Goal: Information Seeking & Learning: Find specific fact

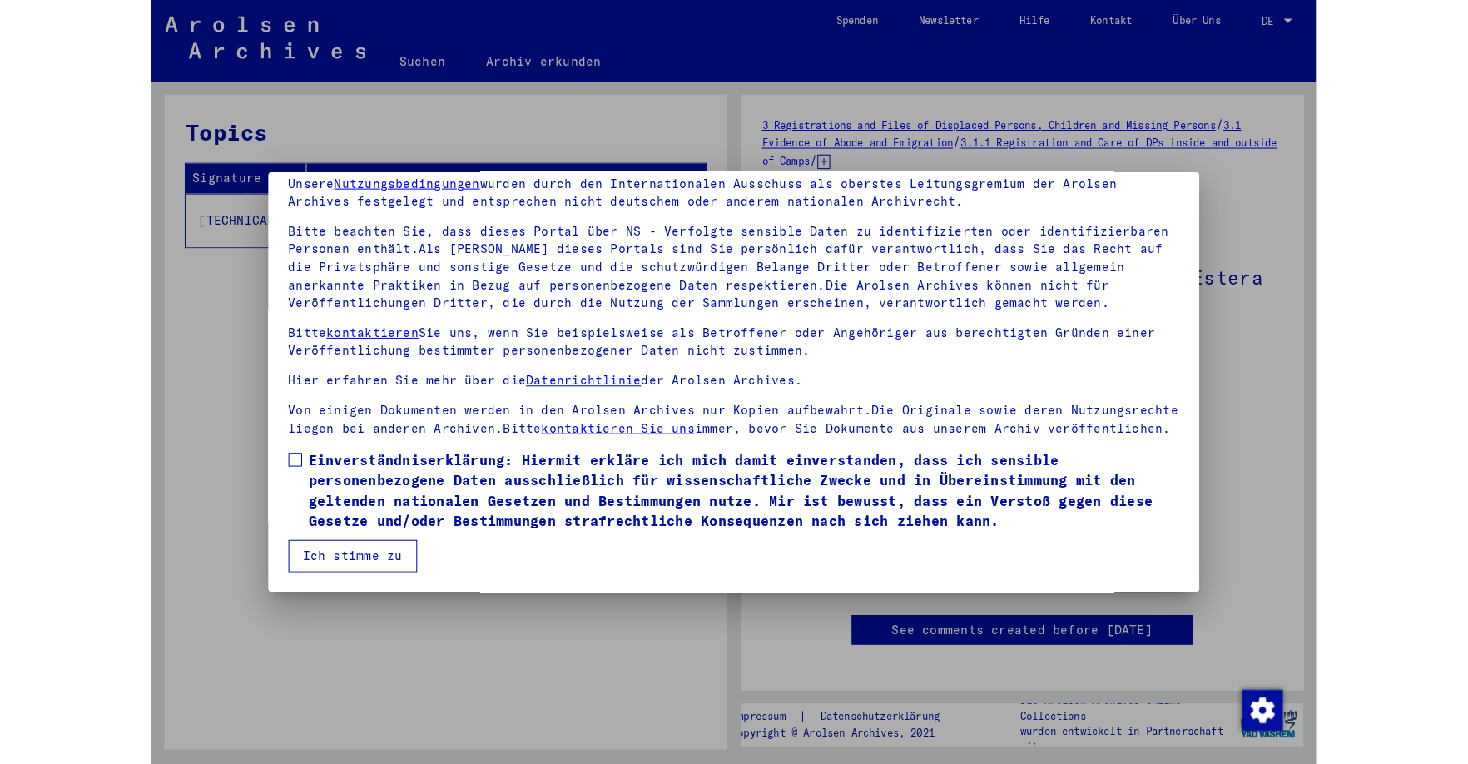
scroll to position [72, 0]
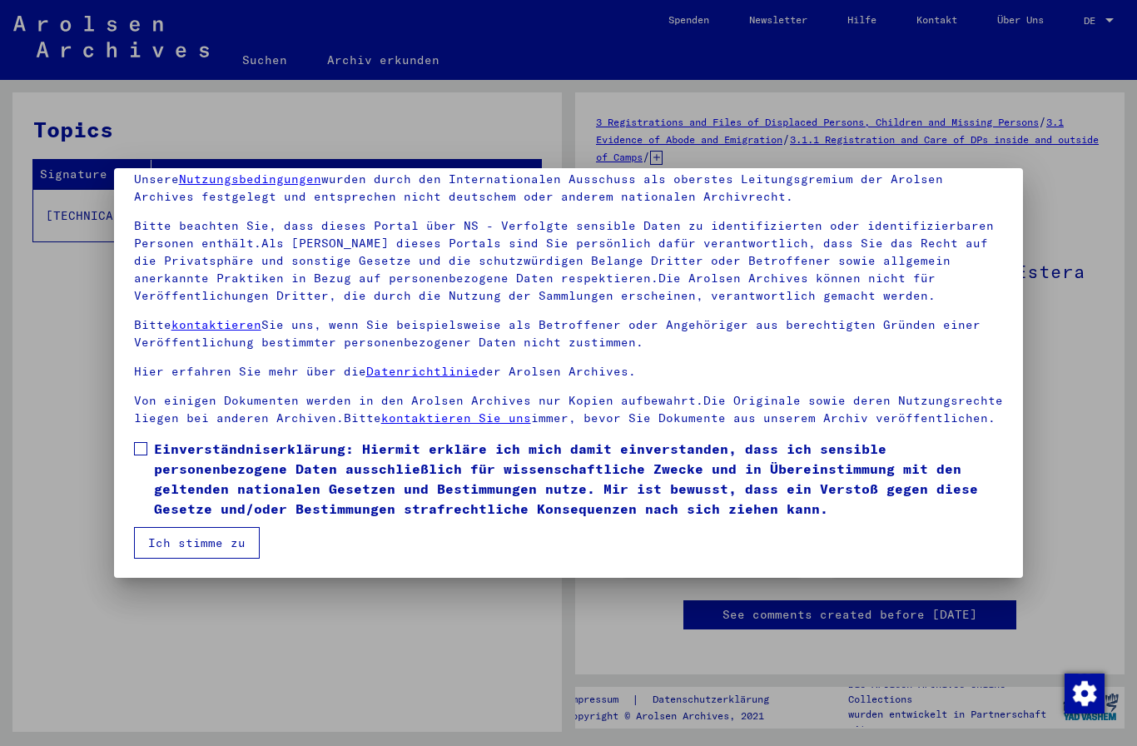
click at [141, 453] on span at bounding box center [140, 448] width 13 height 13
click at [188, 541] on button "Ich stimme zu" at bounding box center [197, 543] width 126 height 32
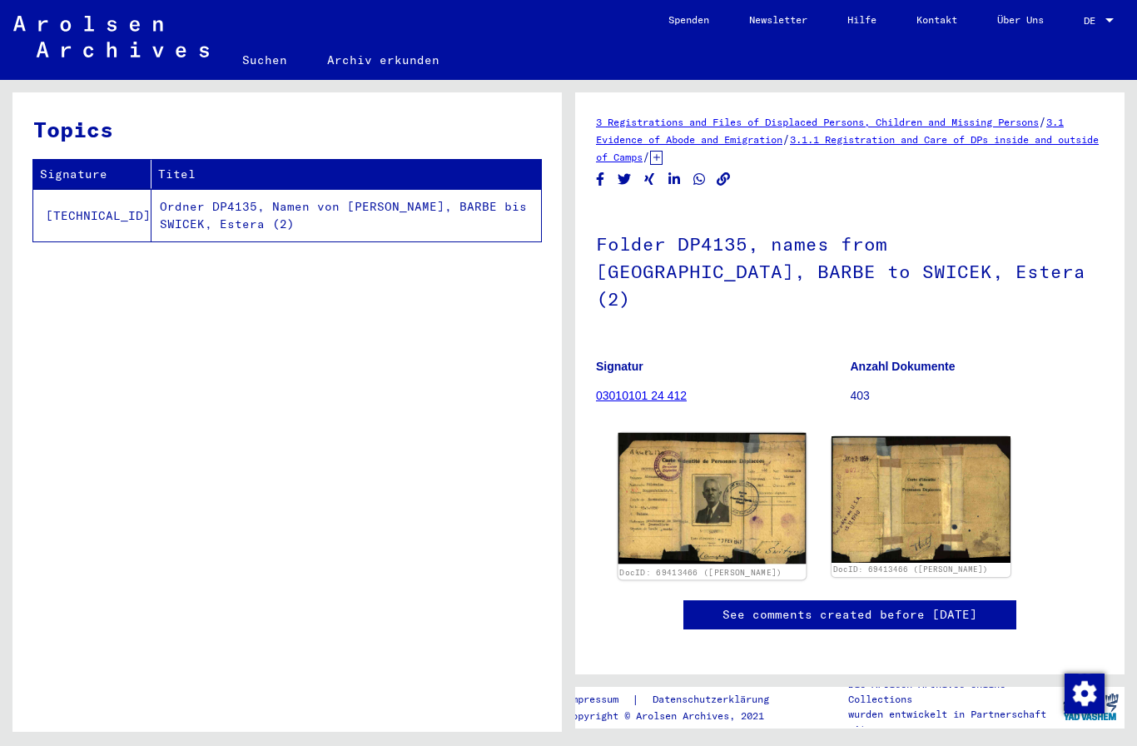
click at [696, 465] on img at bounding box center [712, 498] width 188 height 131
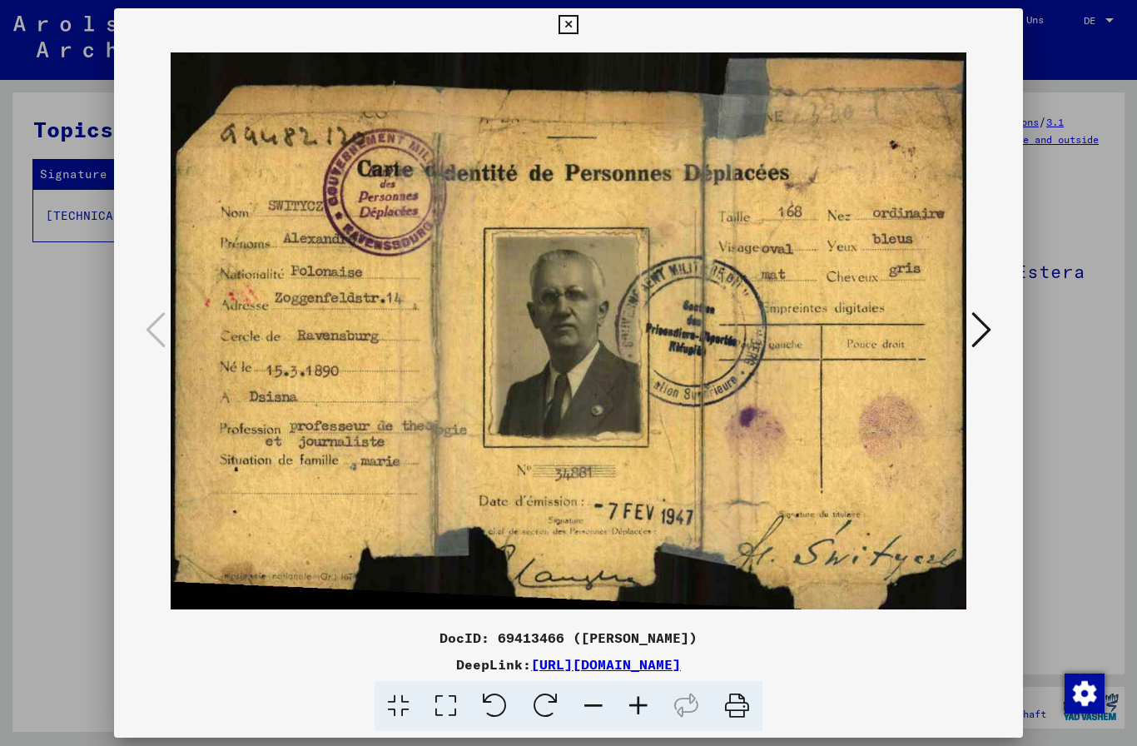
click at [980, 330] on icon at bounding box center [981, 330] width 20 height 40
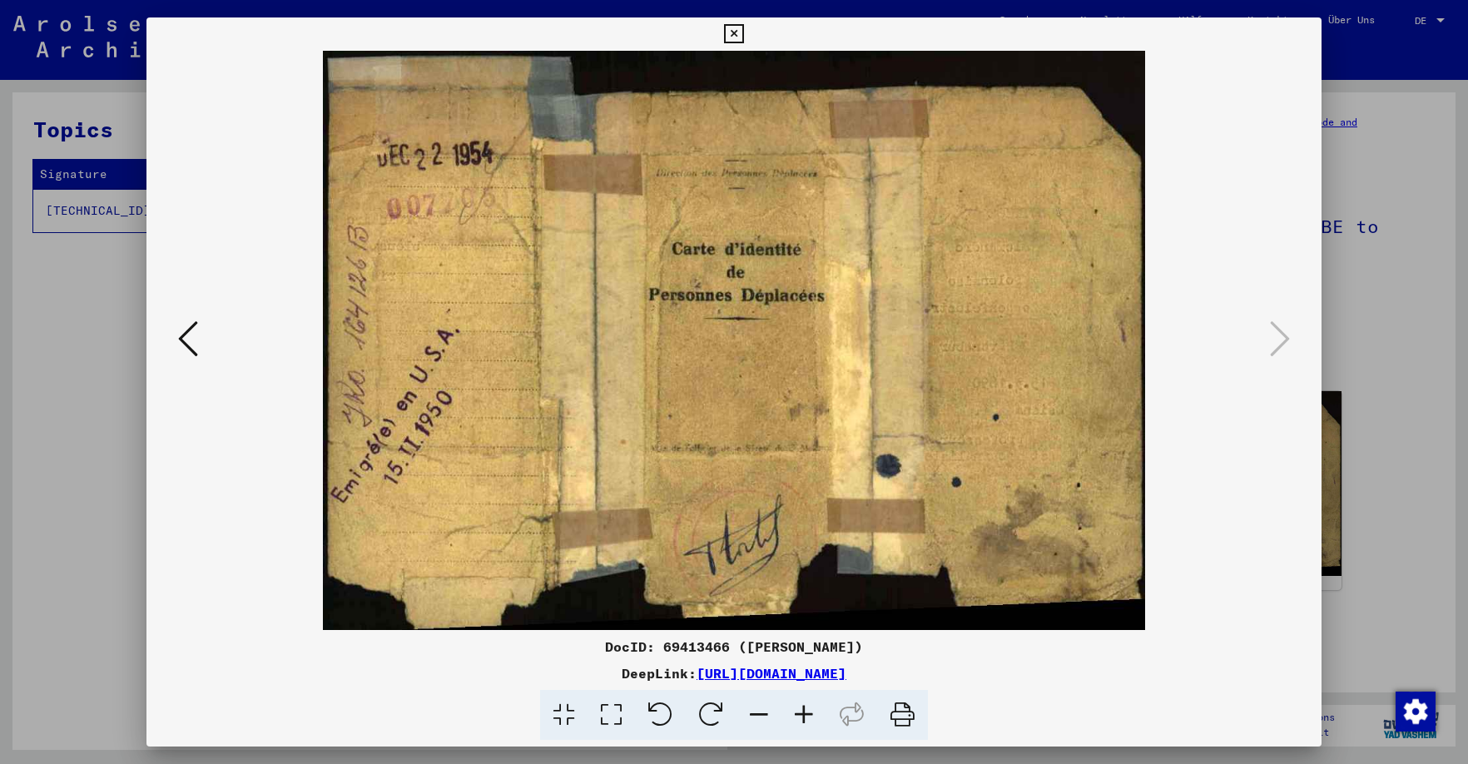
click at [743, 34] on icon at bounding box center [733, 34] width 19 height 20
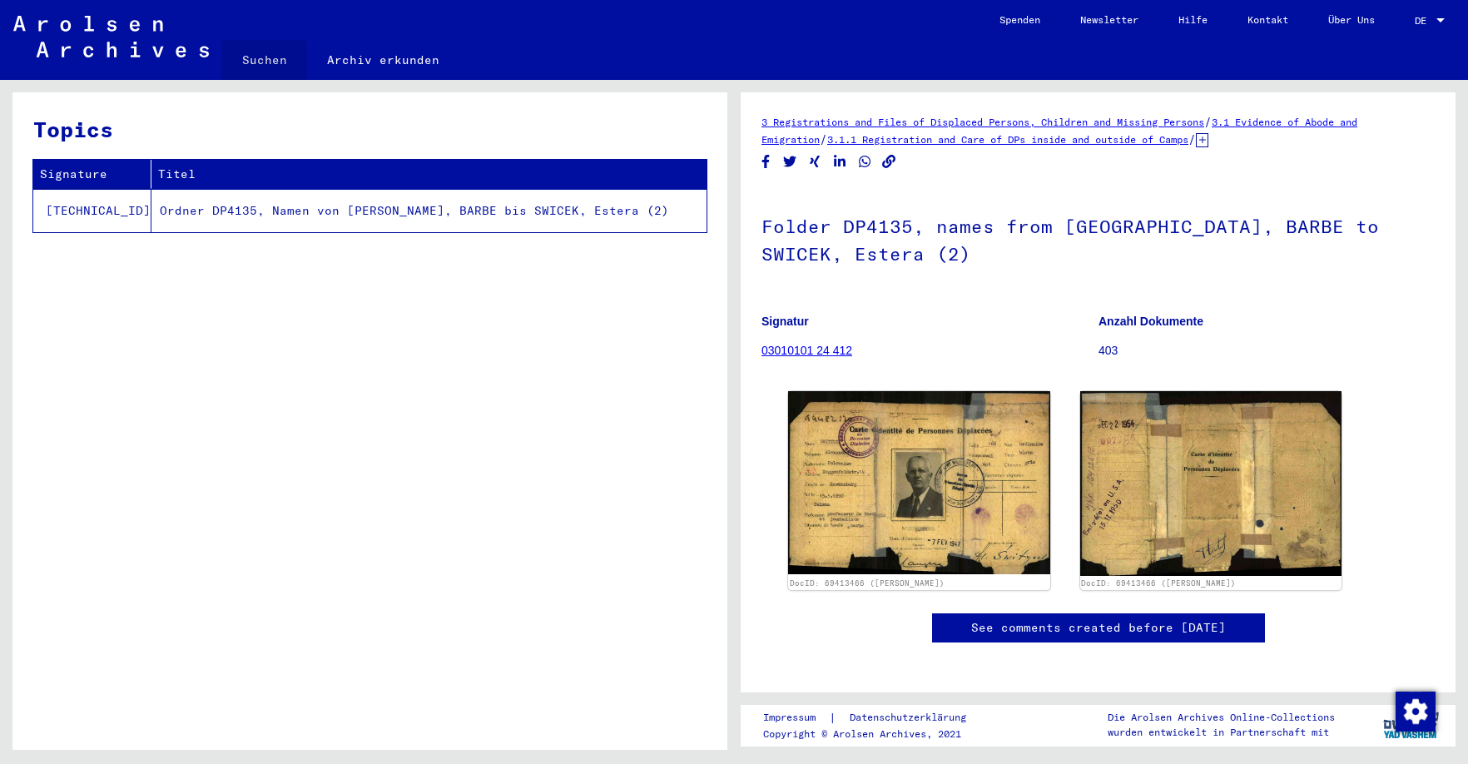
click at [263, 62] on link "Suchen" at bounding box center [264, 60] width 85 height 40
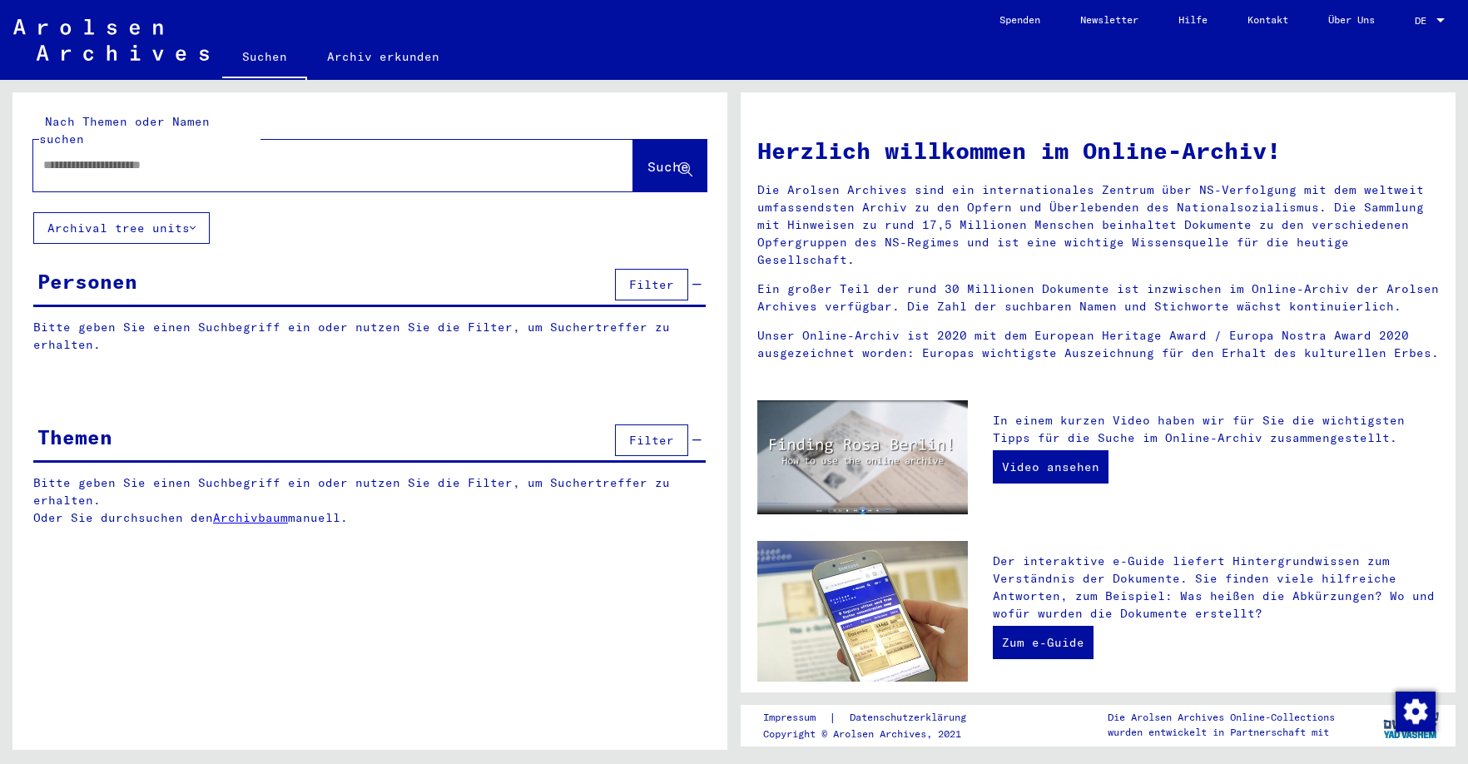
click at [143, 156] on input "text" at bounding box center [313, 164] width 540 height 17
click at [651, 277] on span "Filter" at bounding box center [651, 284] width 45 height 15
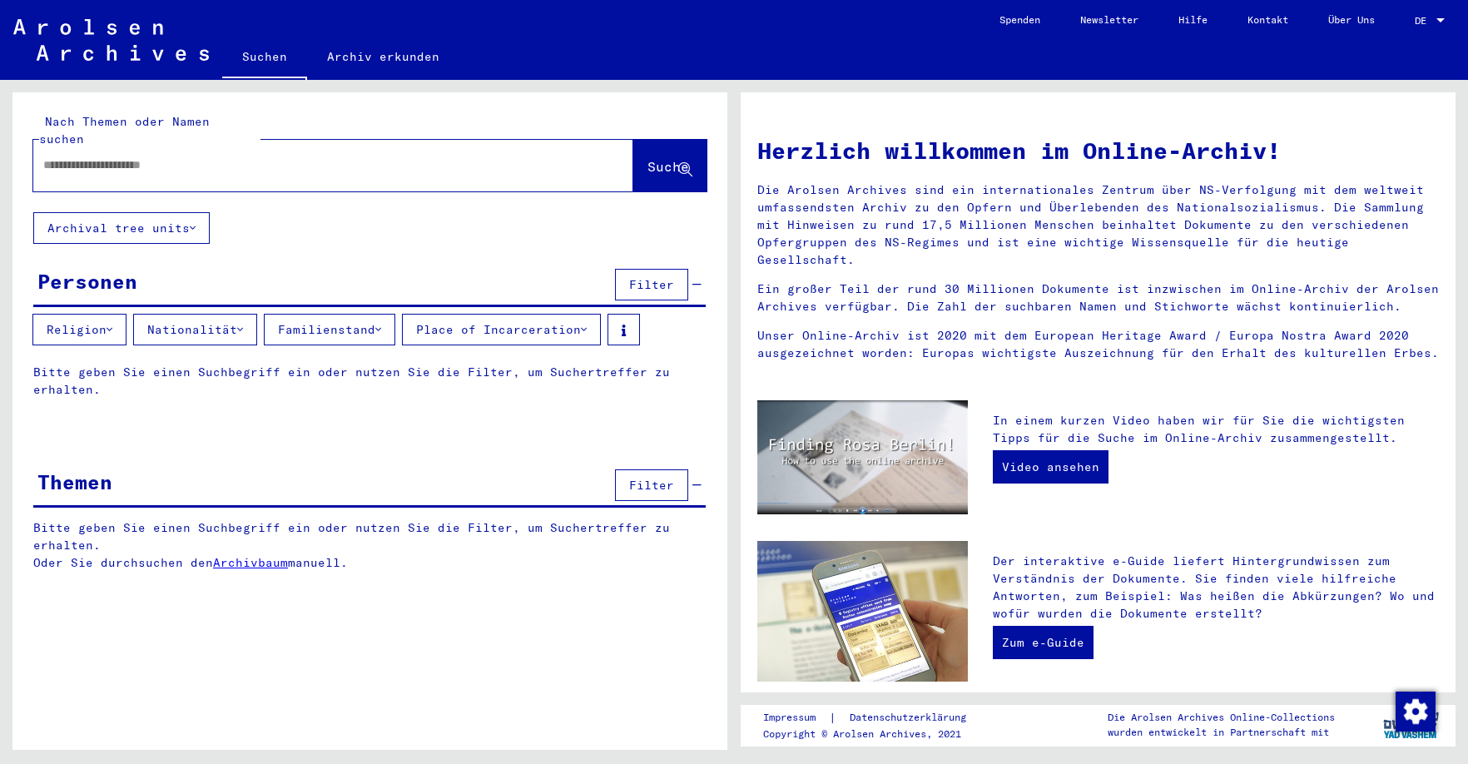
drag, startPoint x: 92, startPoint y: 149, endPoint x: 97, endPoint y: 138, distance: 11.6
click at [92, 156] on input "text" at bounding box center [313, 164] width 540 height 17
click at [655, 158] on span "Suche" at bounding box center [668, 166] width 42 height 17
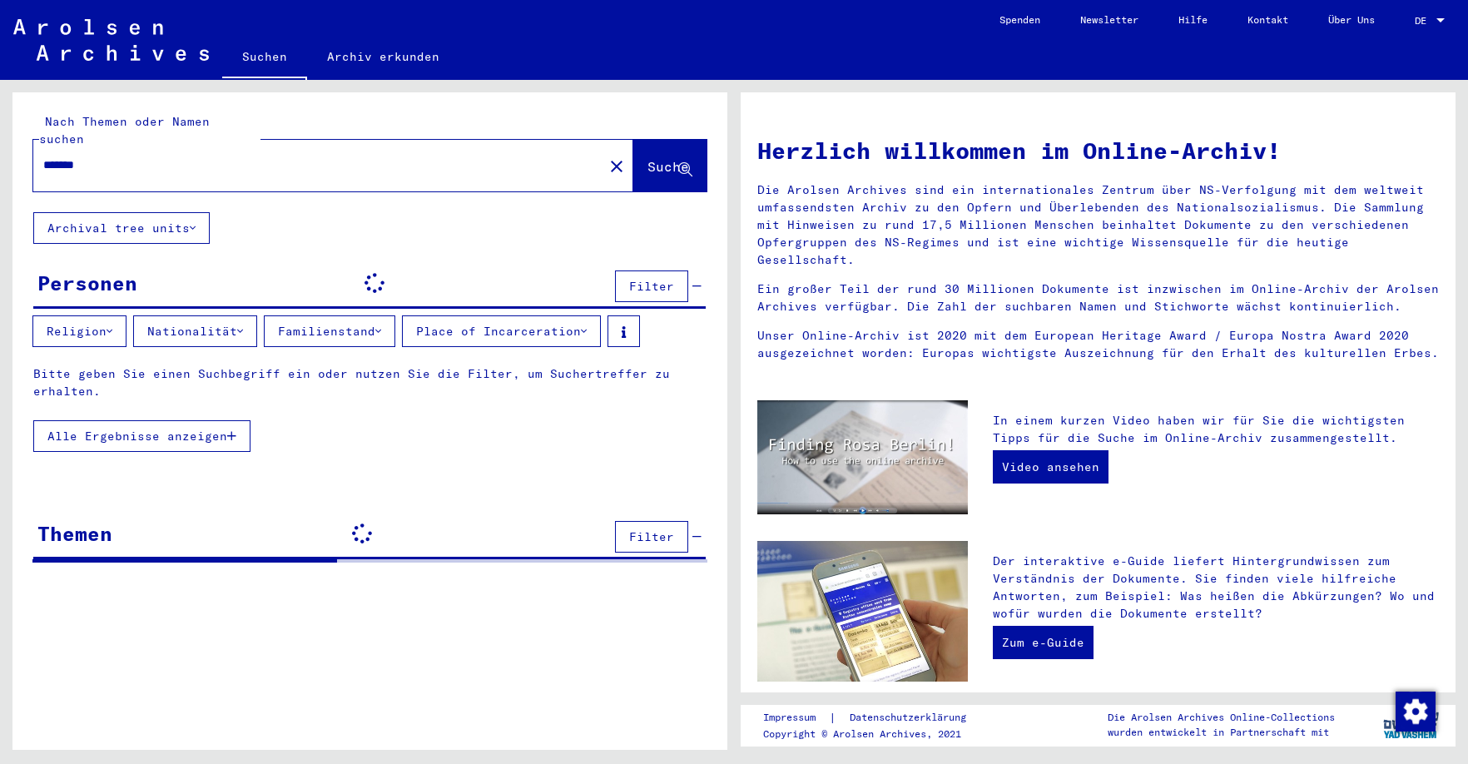
click at [231, 419] on div "Bitte geben Sie einen Suchbegriff ein oder nutzen Sie die Filter, um Suchertref…" at bounding box center [369, 412] width 675 height 95
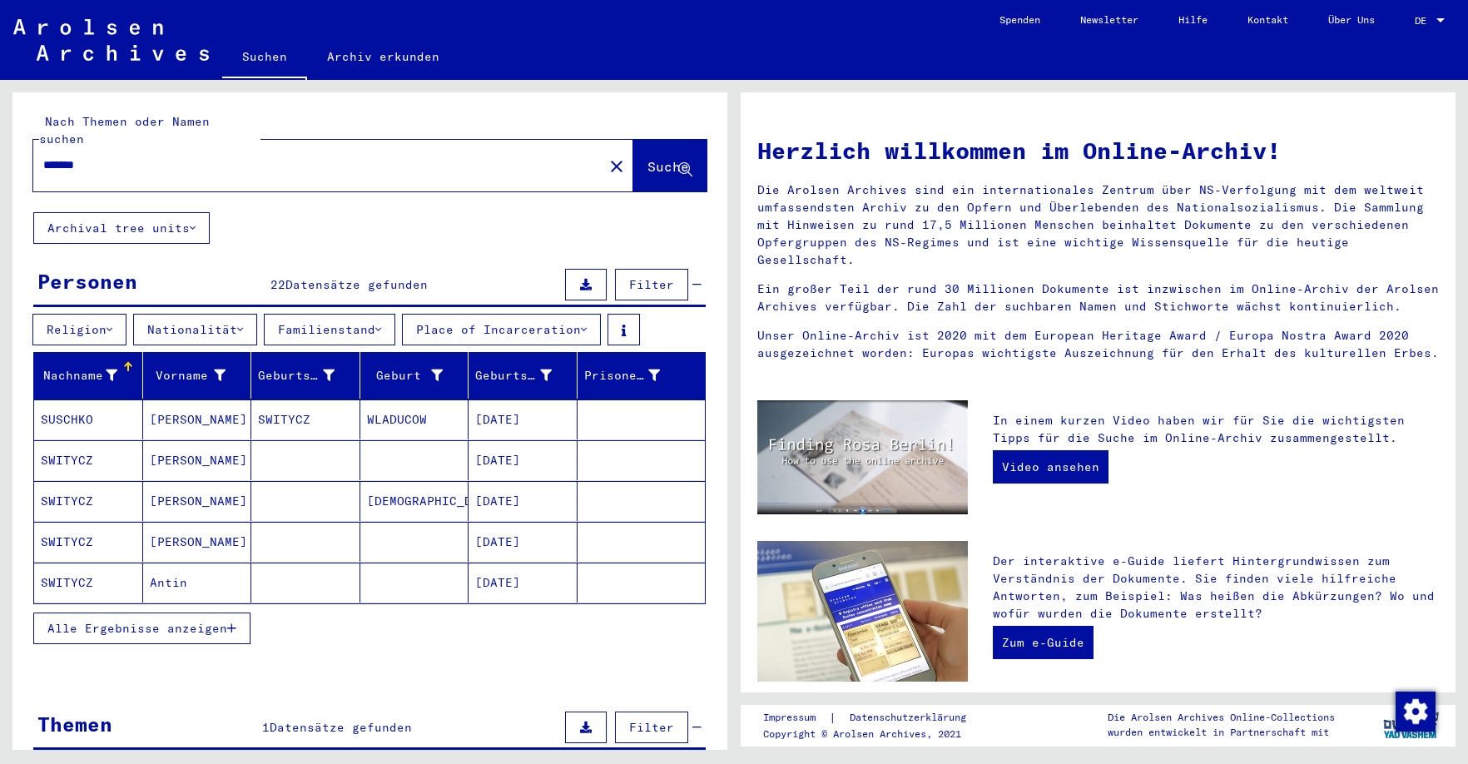
click at [233, 623] on icon "button" at bounding box center [231, 629] width 9 height 12
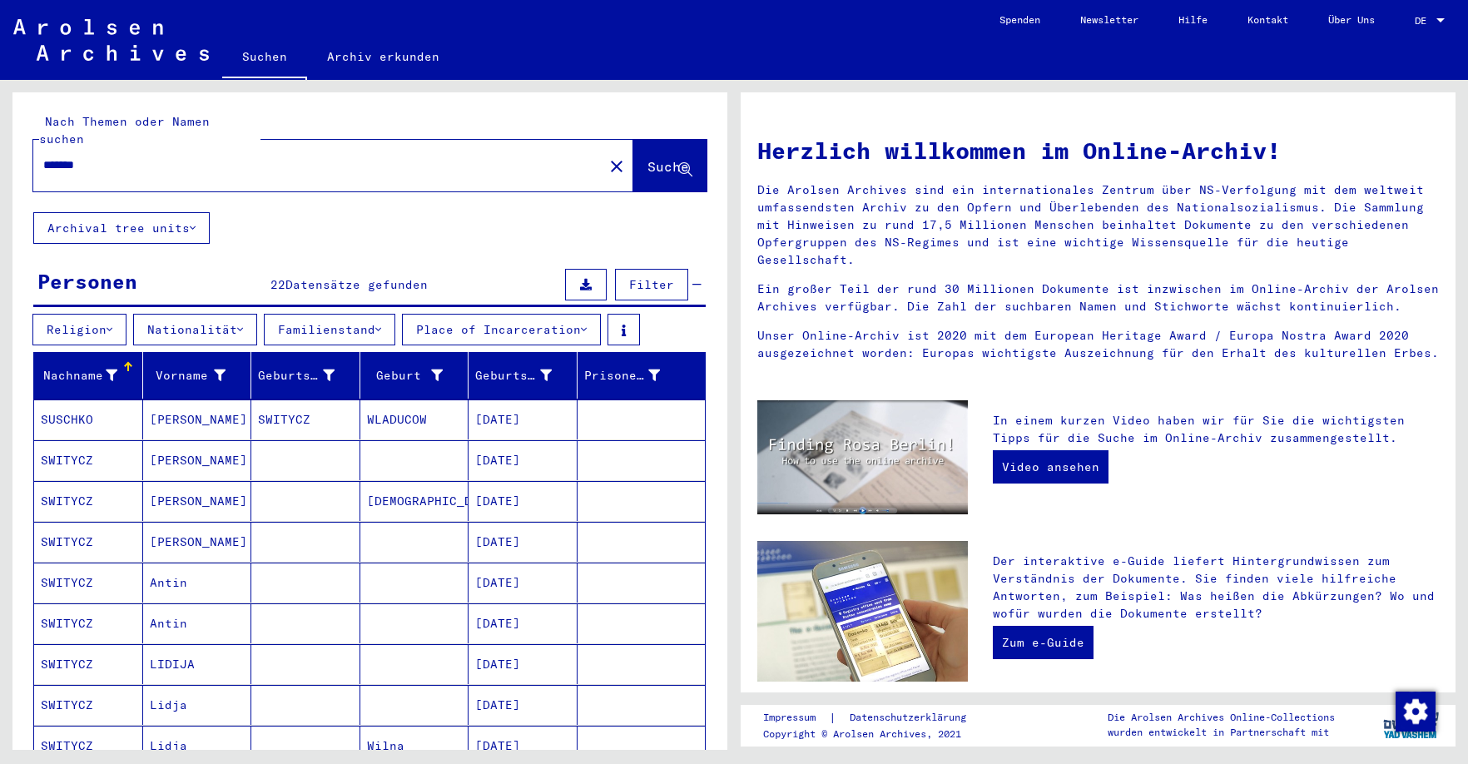
click at [148, 146] on div "*******" at bounding box center [308, 164] width 550 height 37
click at [146, 156] on input "*******" at bounding box center [313, 164] width 540 height 17
click at [653, 158] on span "Suche" at bounding box center [668, 166] width 42 height 17
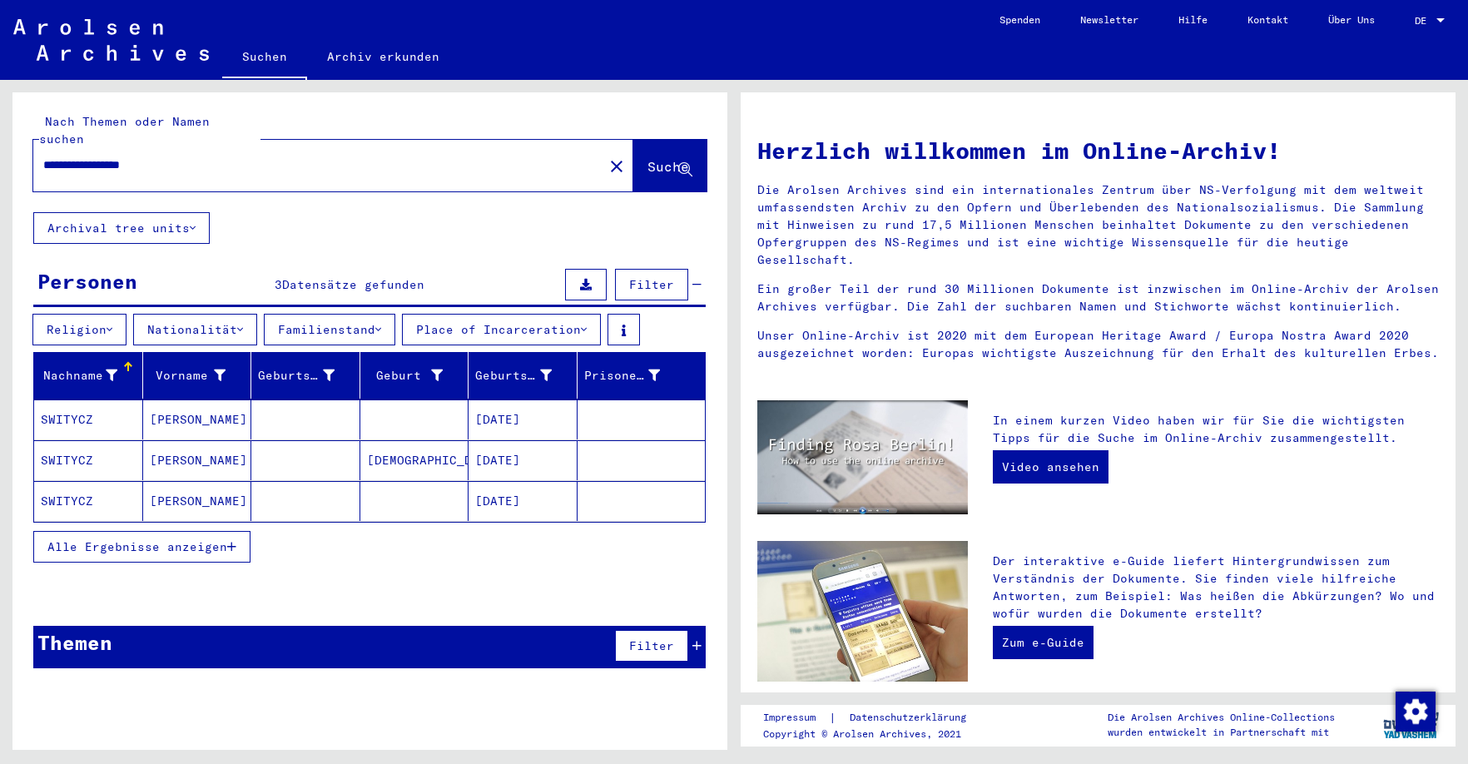
click at [179, 405] on mat-cell "[PERSON_NAME]" at bounding box center [197, 419] width 109 height 40
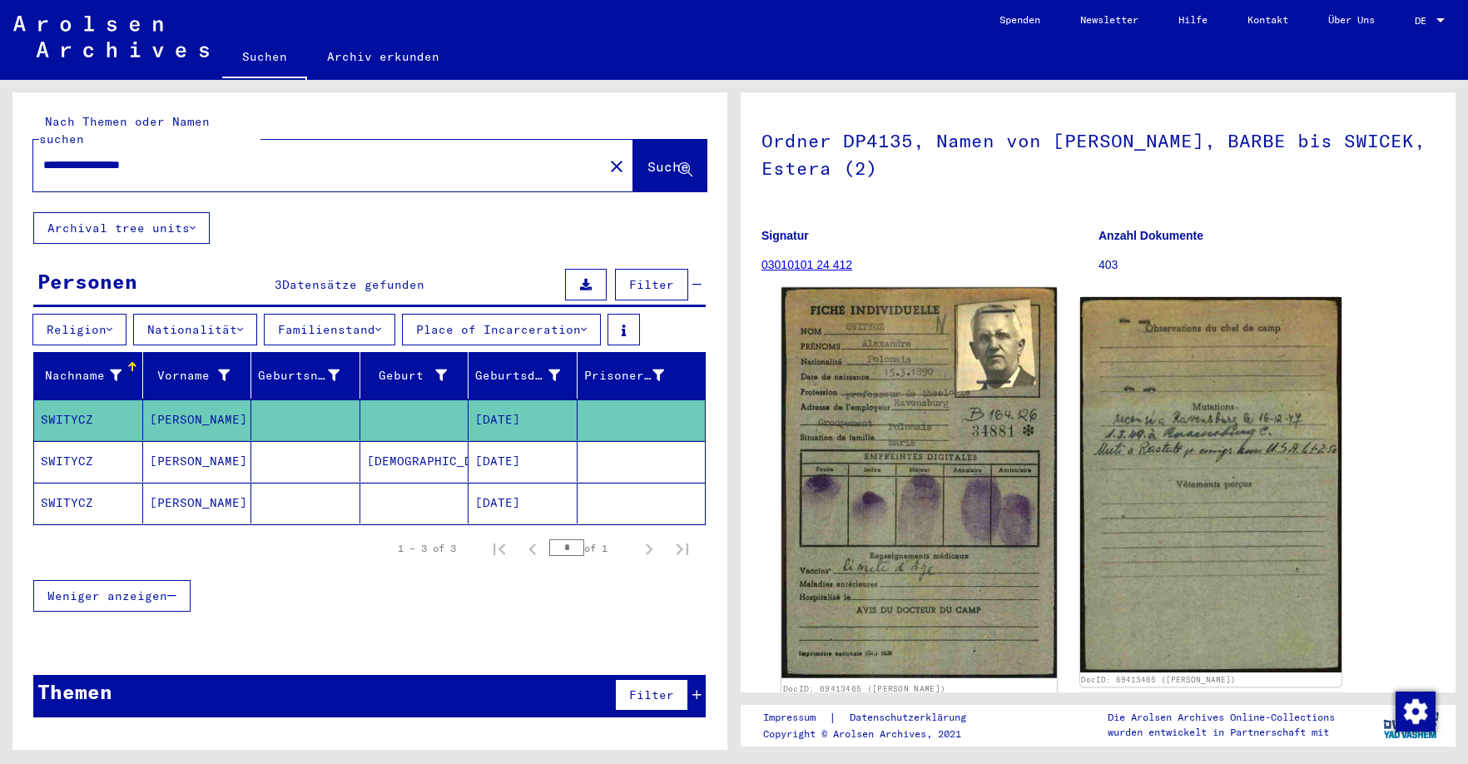
scroll to position [192, 0]
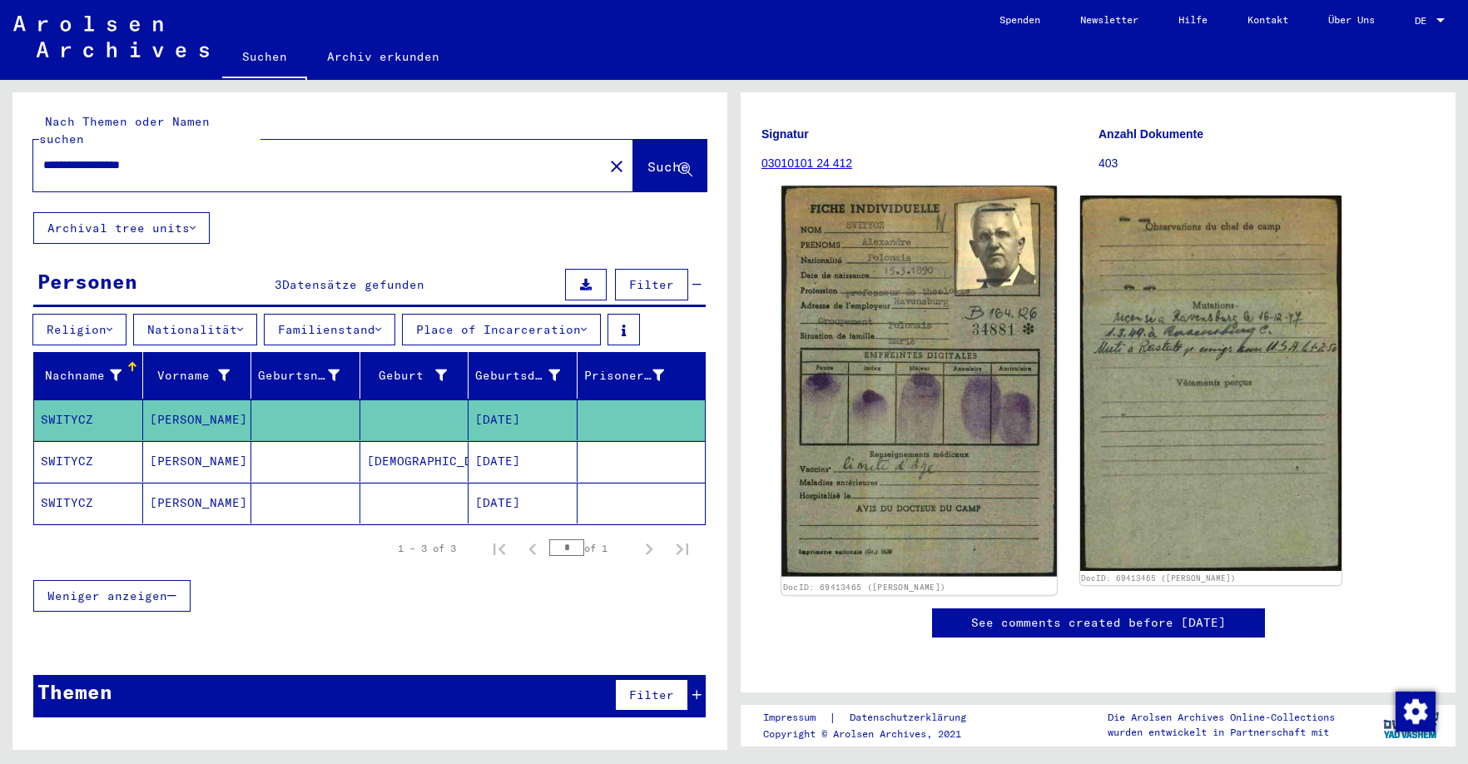
click at [905, 426] on img at bounding box center [918, 381] width 275 height 390
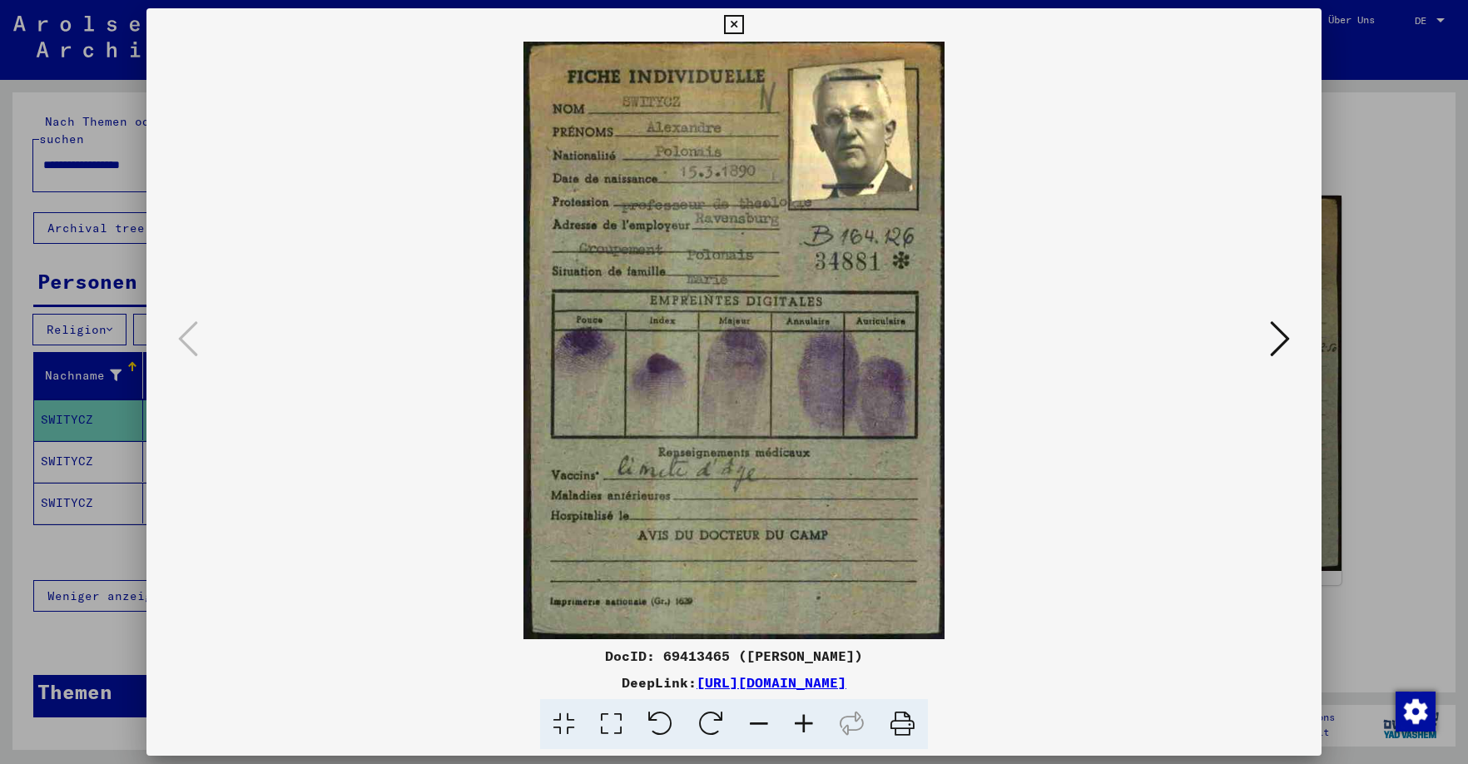
click at [1136, 345] on icon at bounding box center [1280, 339] width 20 height 40
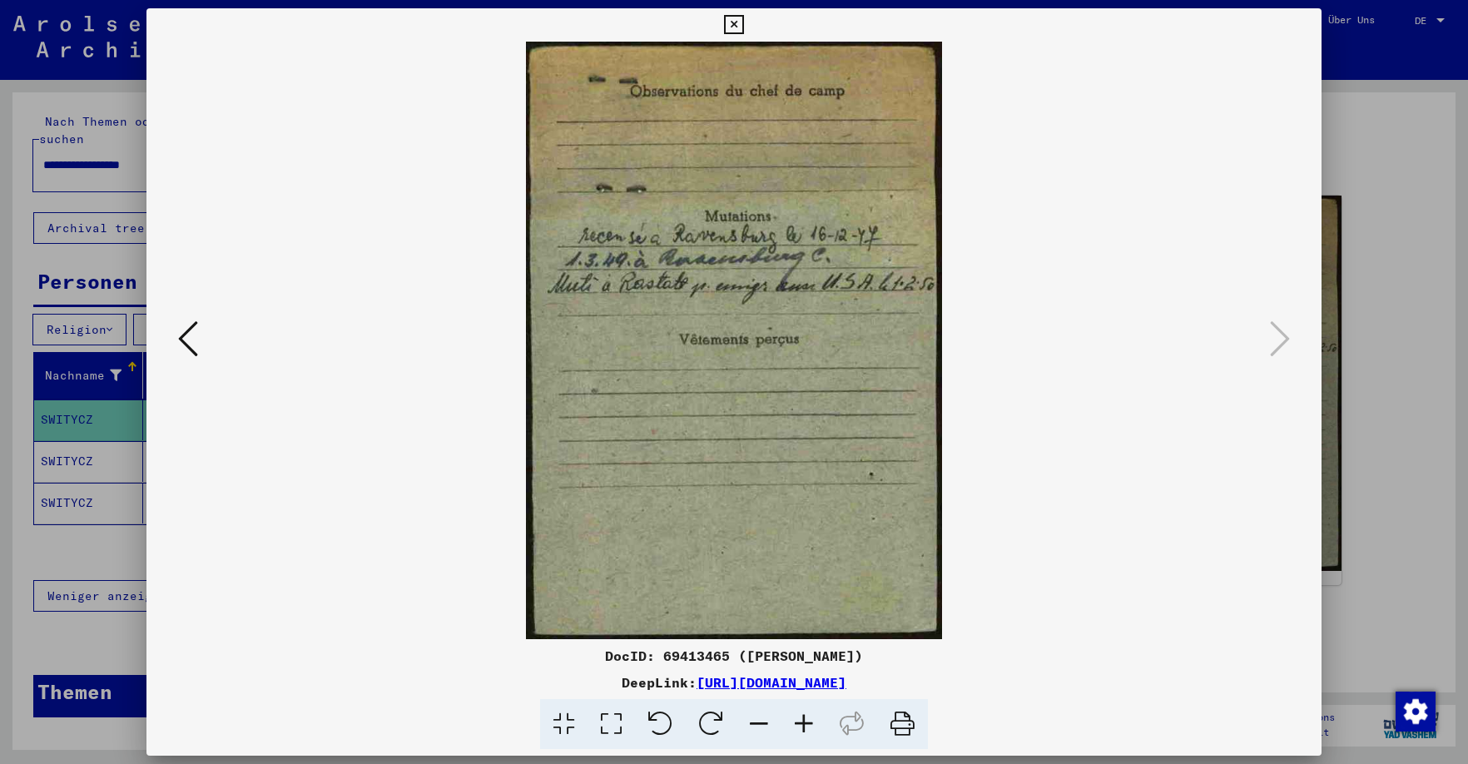
click at [743, 27] on icon at bounding box center [733, 25] width 19 height 20
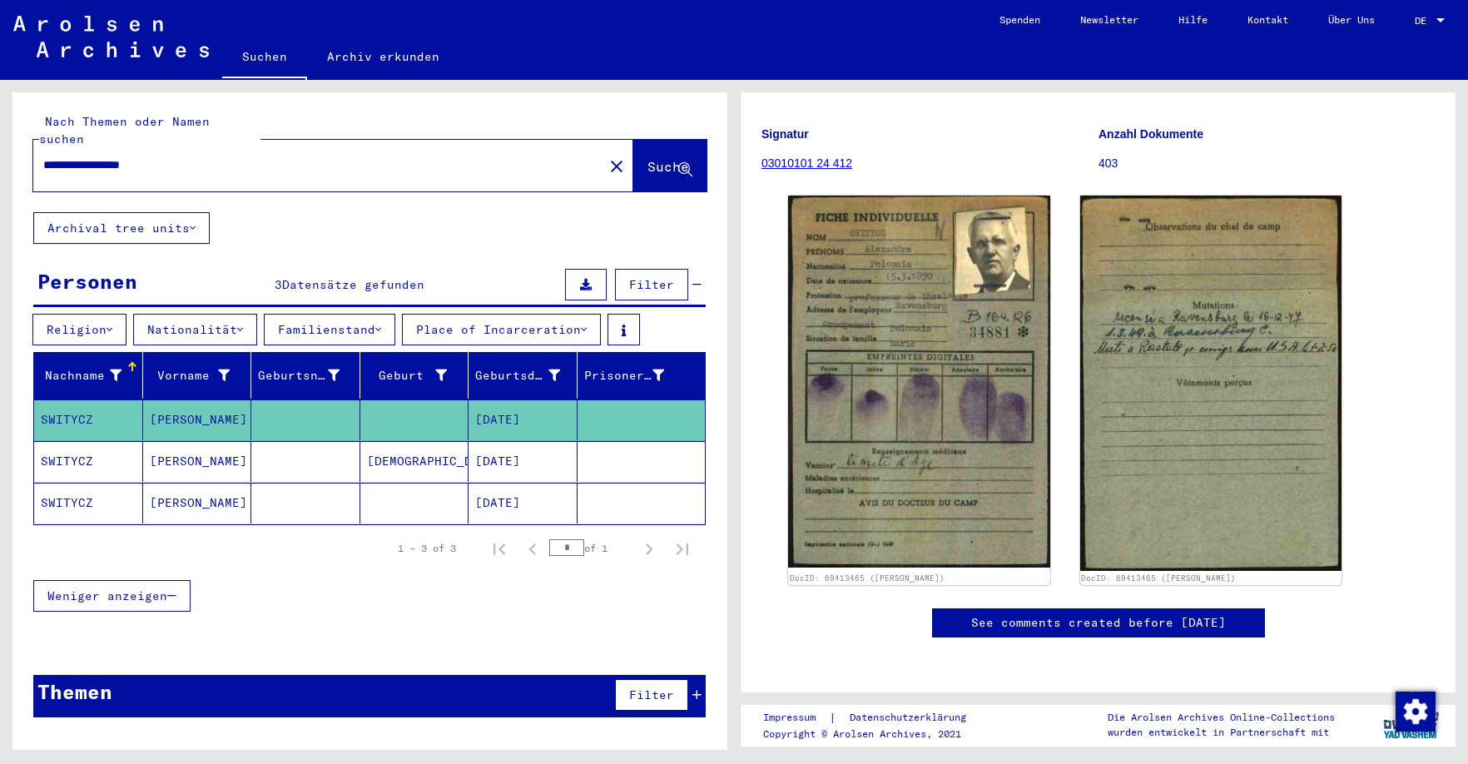
click at [198, 448] on mat-cell "[PERSON_NAME]" at bounding box center [197, 461] width 109 height 41
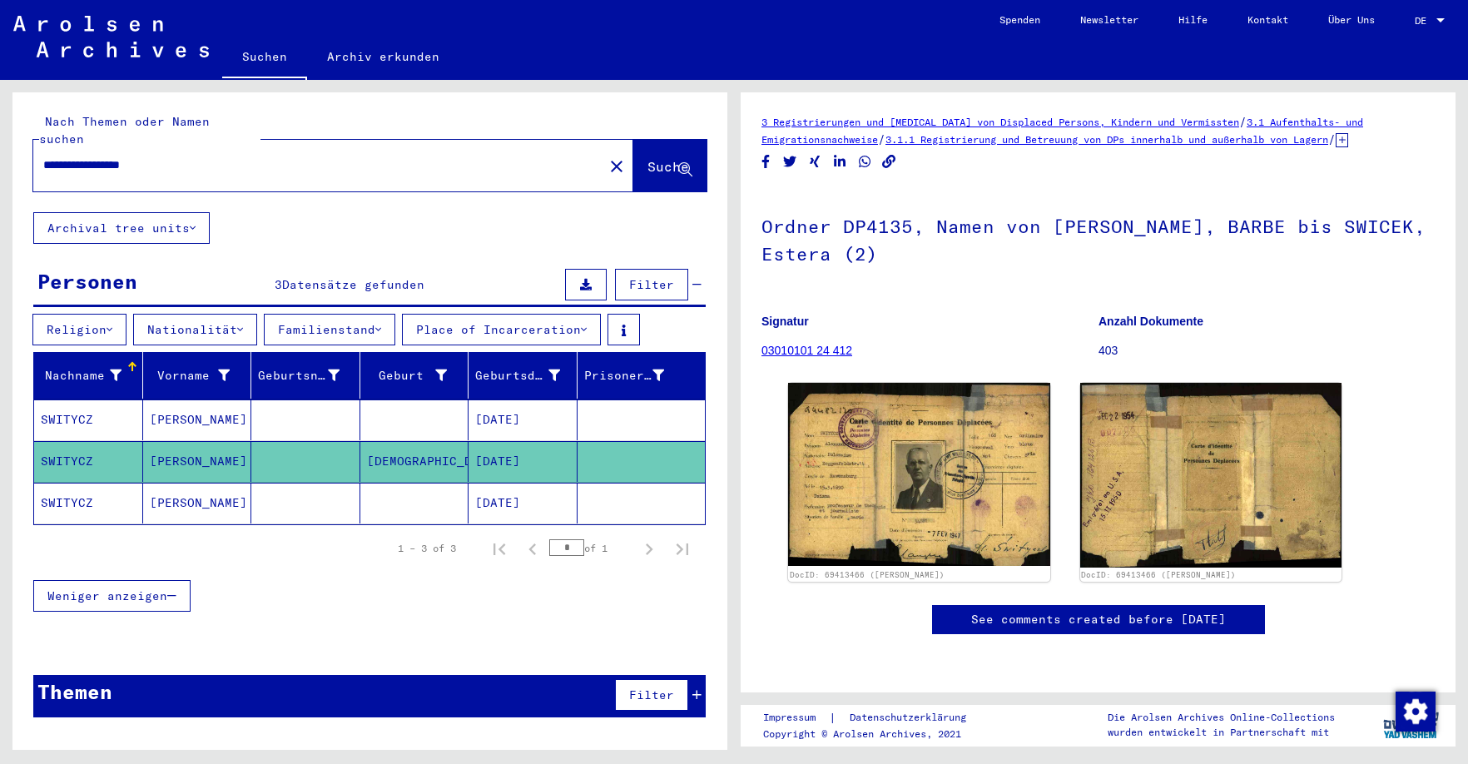
click at [190, 487] on mat-cell "[PERSON_NAME]" at bounding box center [197, 503] width 109 height 41
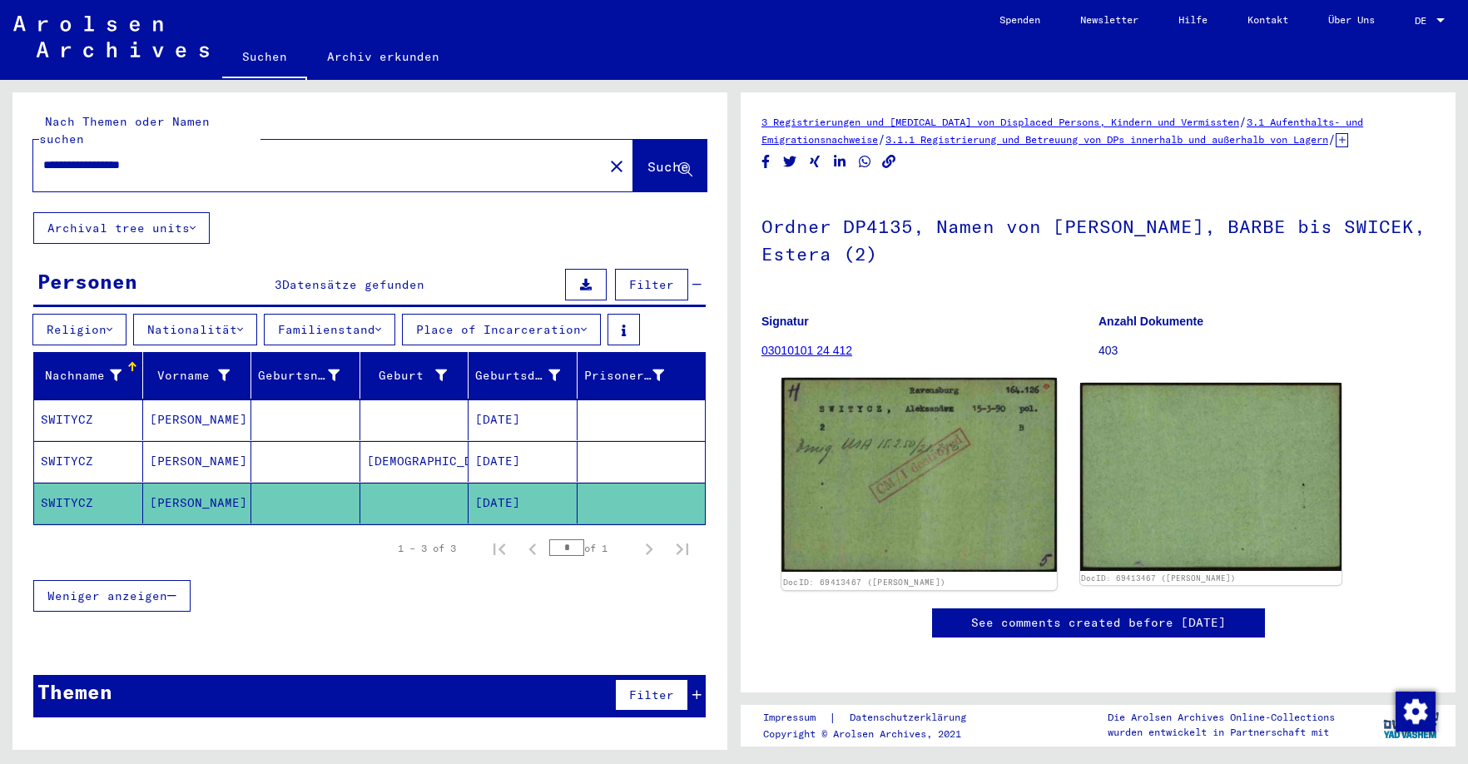
click at [945, 473] on img at bounding box center [918, 475] width 275 height 195
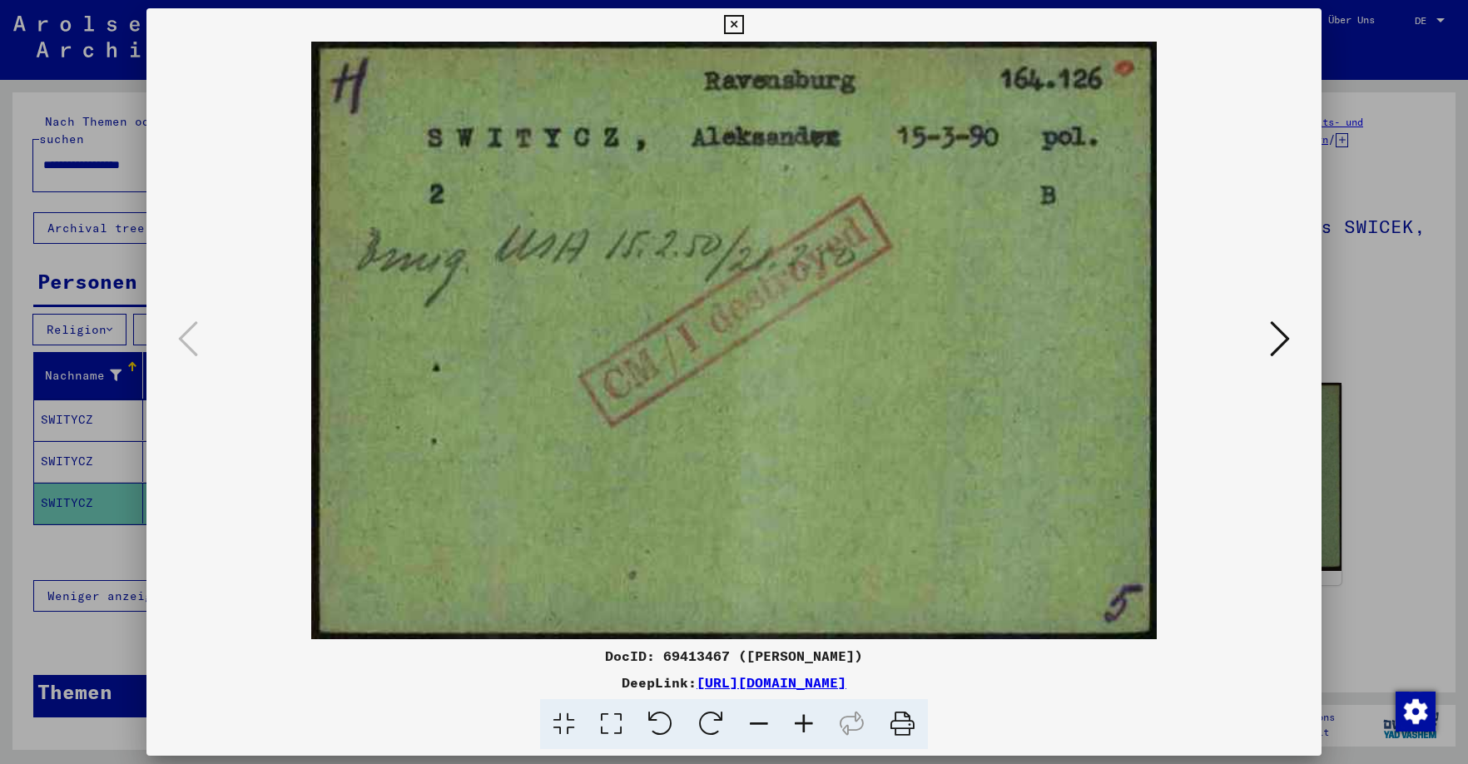
click at [743, 22] on icon at bounding box center [733, 25] width 19 height 20
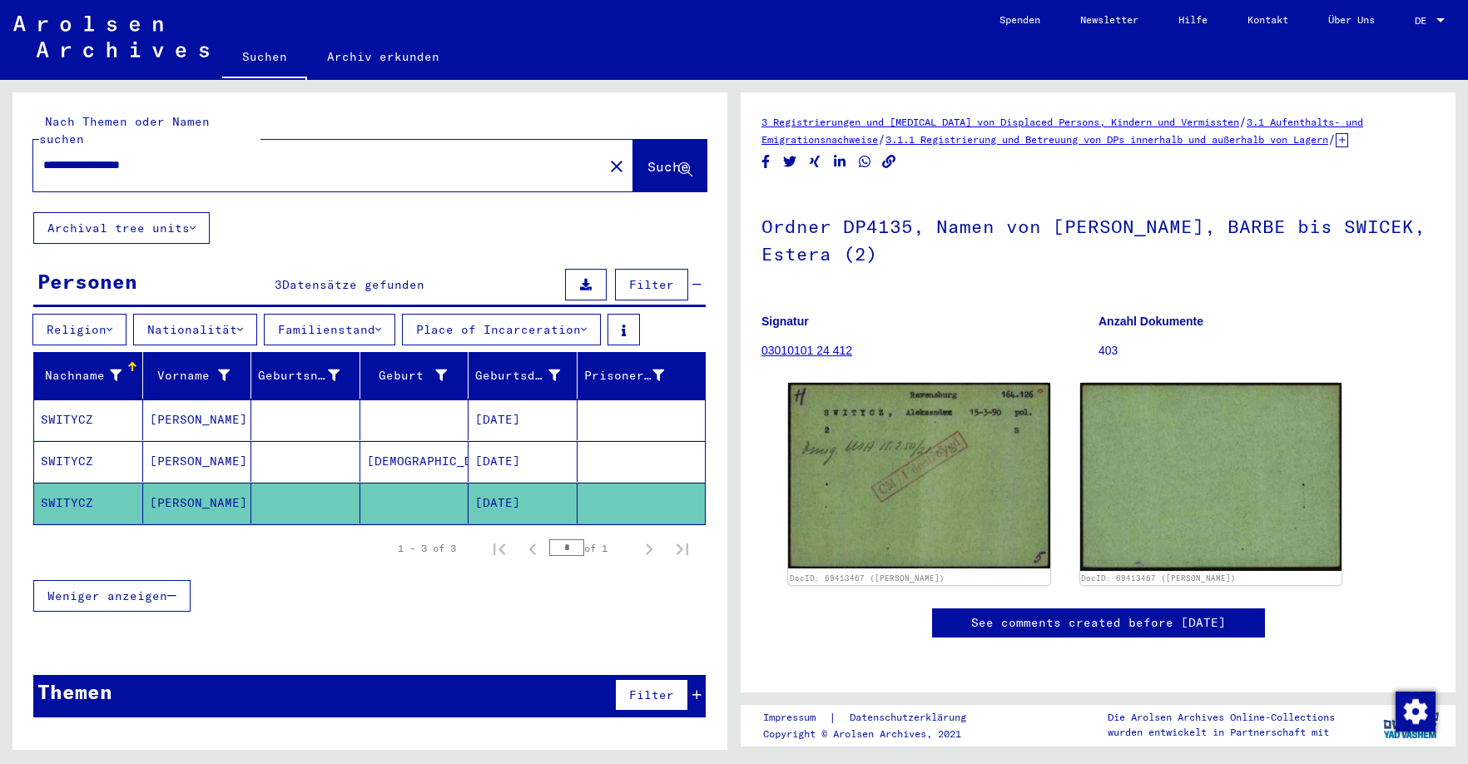
click at [179, 156] on input "**********" at bounding box center [318, 164] width 550 height 17
click at [381, 324] on icon at bounding box center [378, 330] width 6 height 12
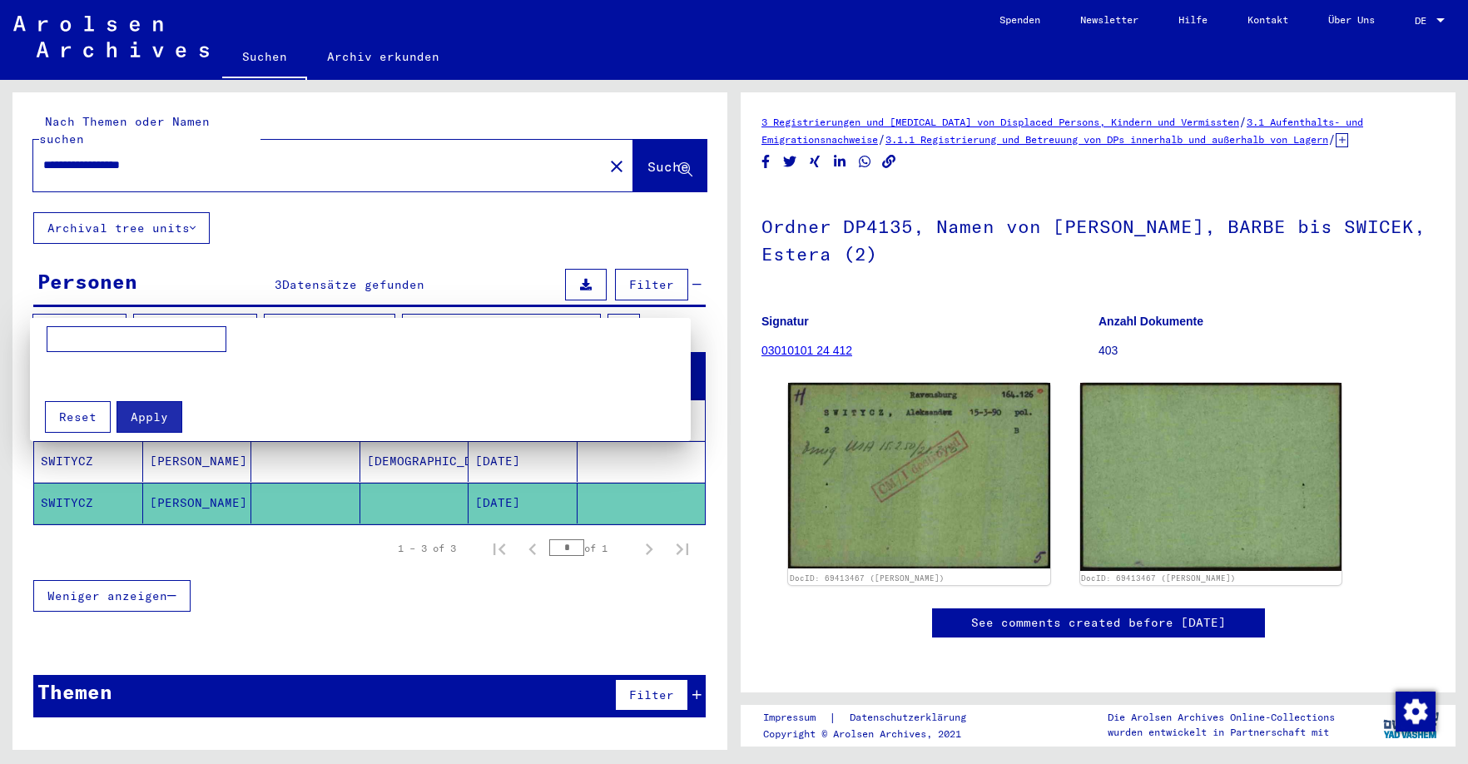
click at [323, 203] on div at bounding box center [734, 382] width 1468 height 764
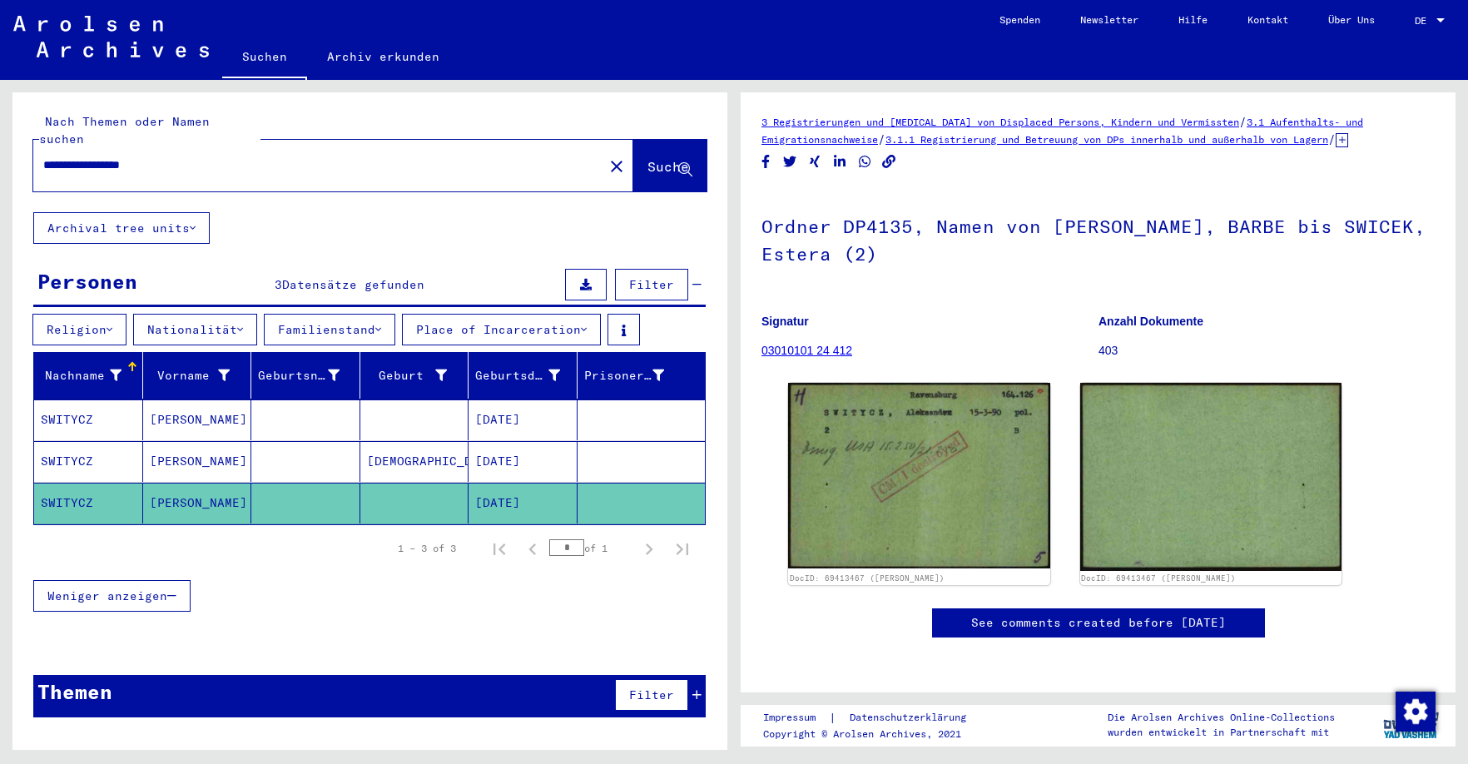
drag, startPoint x: 180, startPoint y: 147, endPoint x: 231, endPoint y: 173, distance: 57.7
click at [180, 156] on input "**********" at bounding box center [318, 164] width 550 height 17
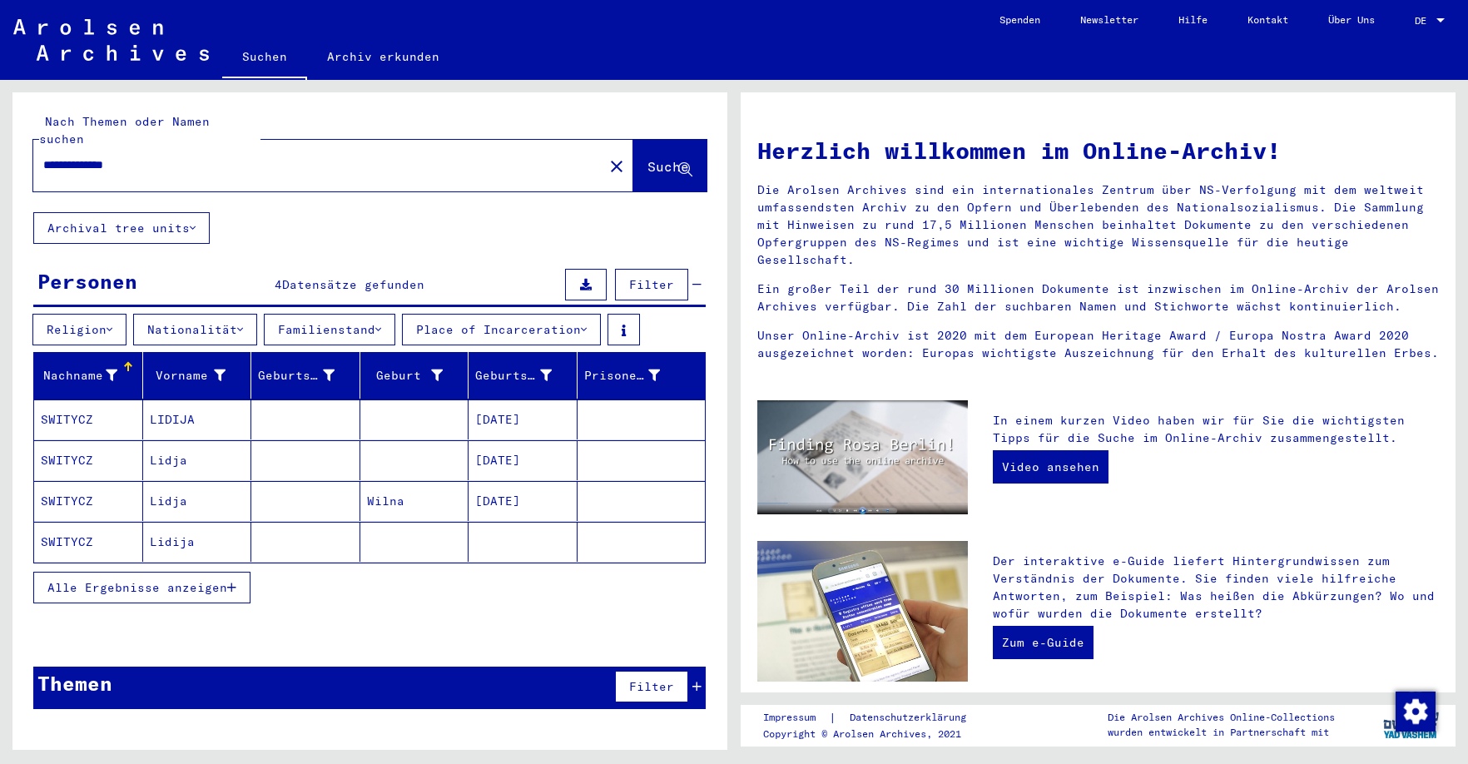
click at [179, 404] on mat-cell "LIDIJA" at bounding box center [197, 419] width 109 height 40
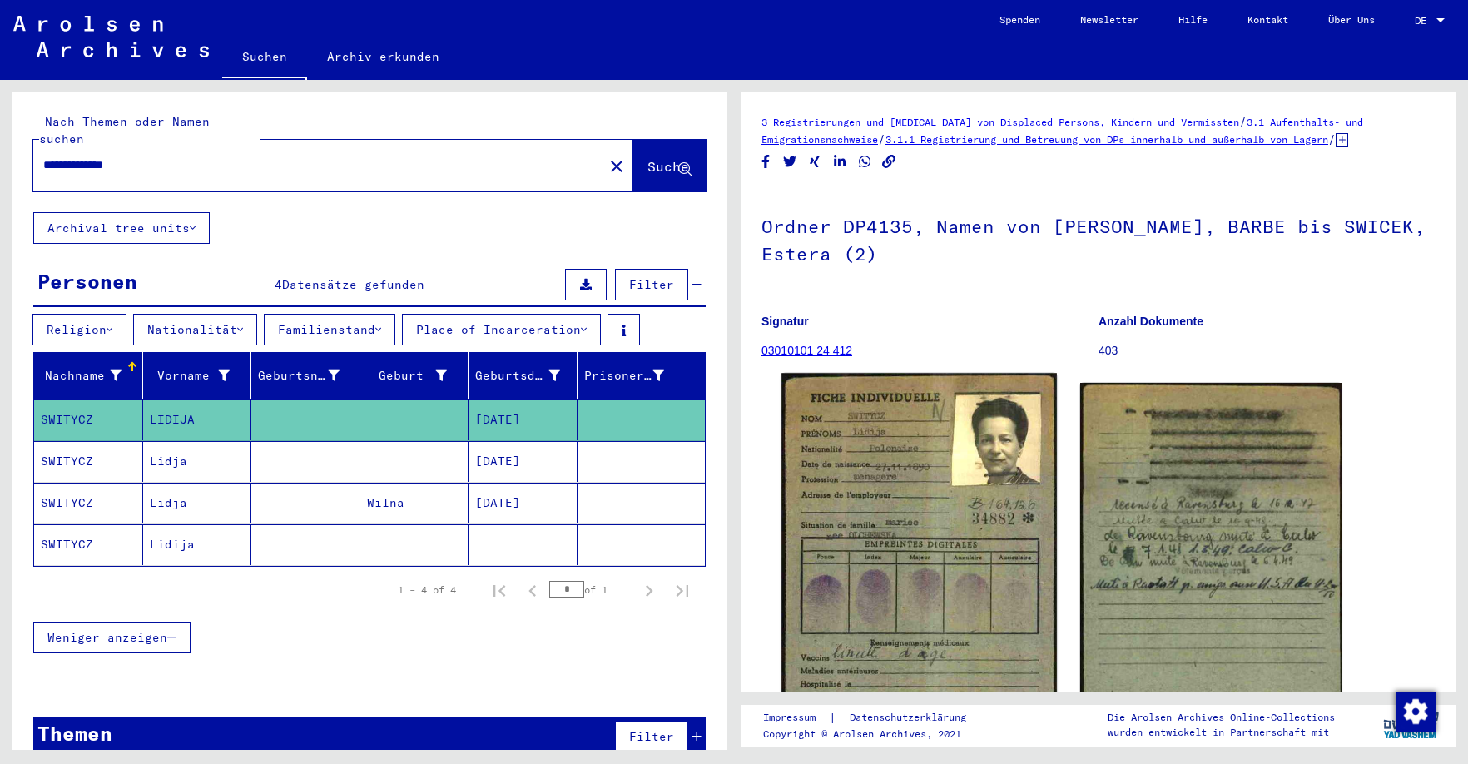
click at [992, 566] on img at bounding box center [918, 569] width 275 height 392
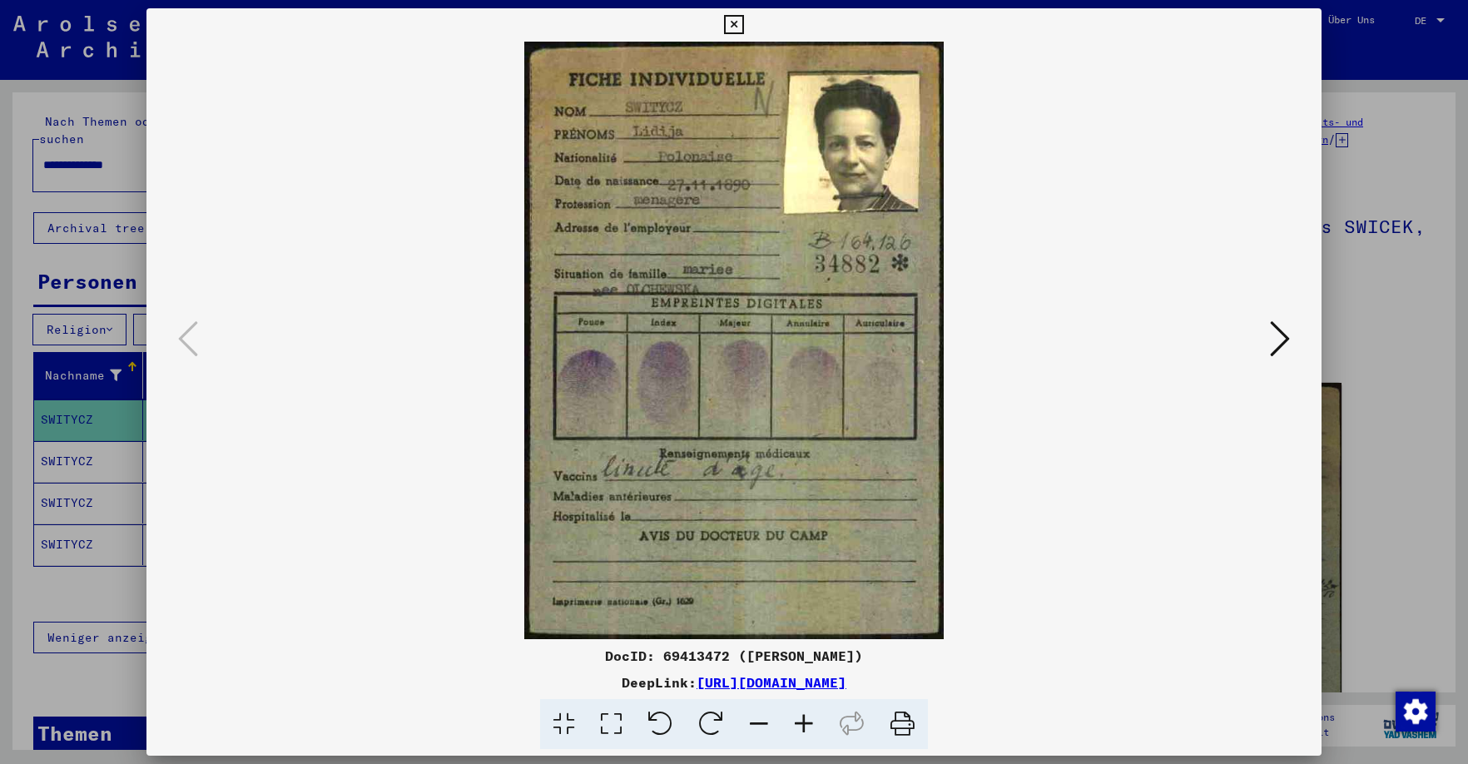
click at [1136, 340] on icon at bounding box center [1280, 339] width 20 height 40
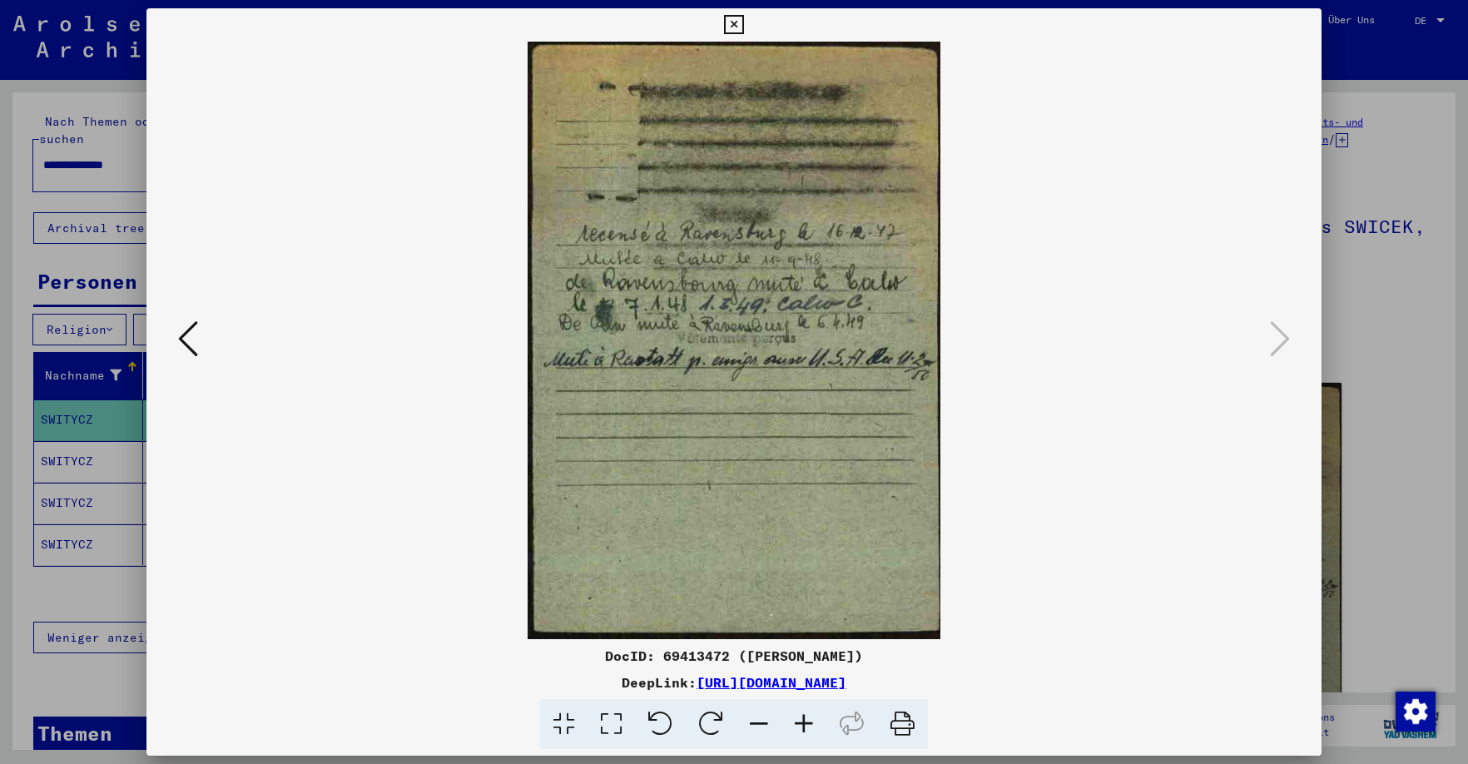
click at [743, 26] on icon at bounding box center [733, 25] width 19 height 20
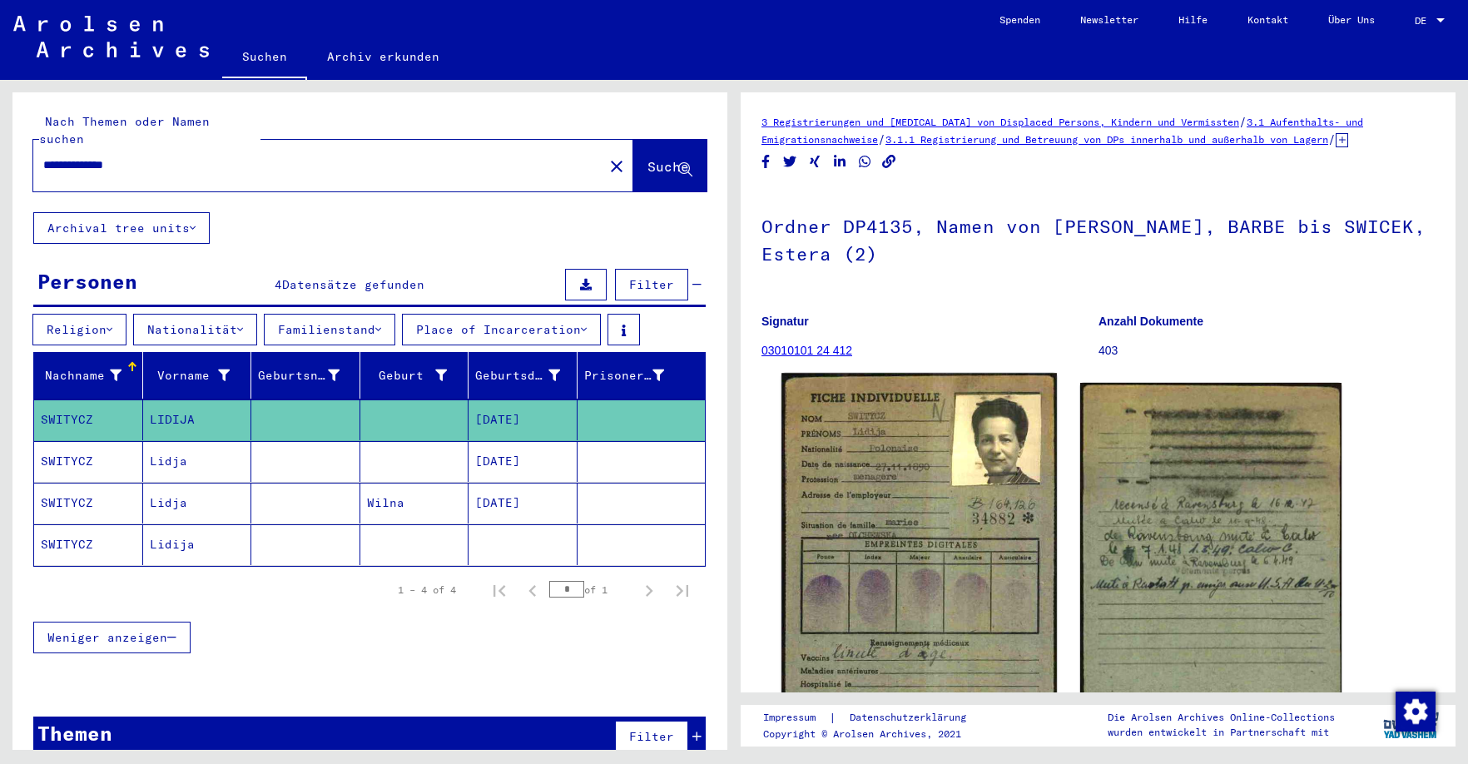
click at [883, 497] on img at bounding box center [918, 569] width 275 height 392
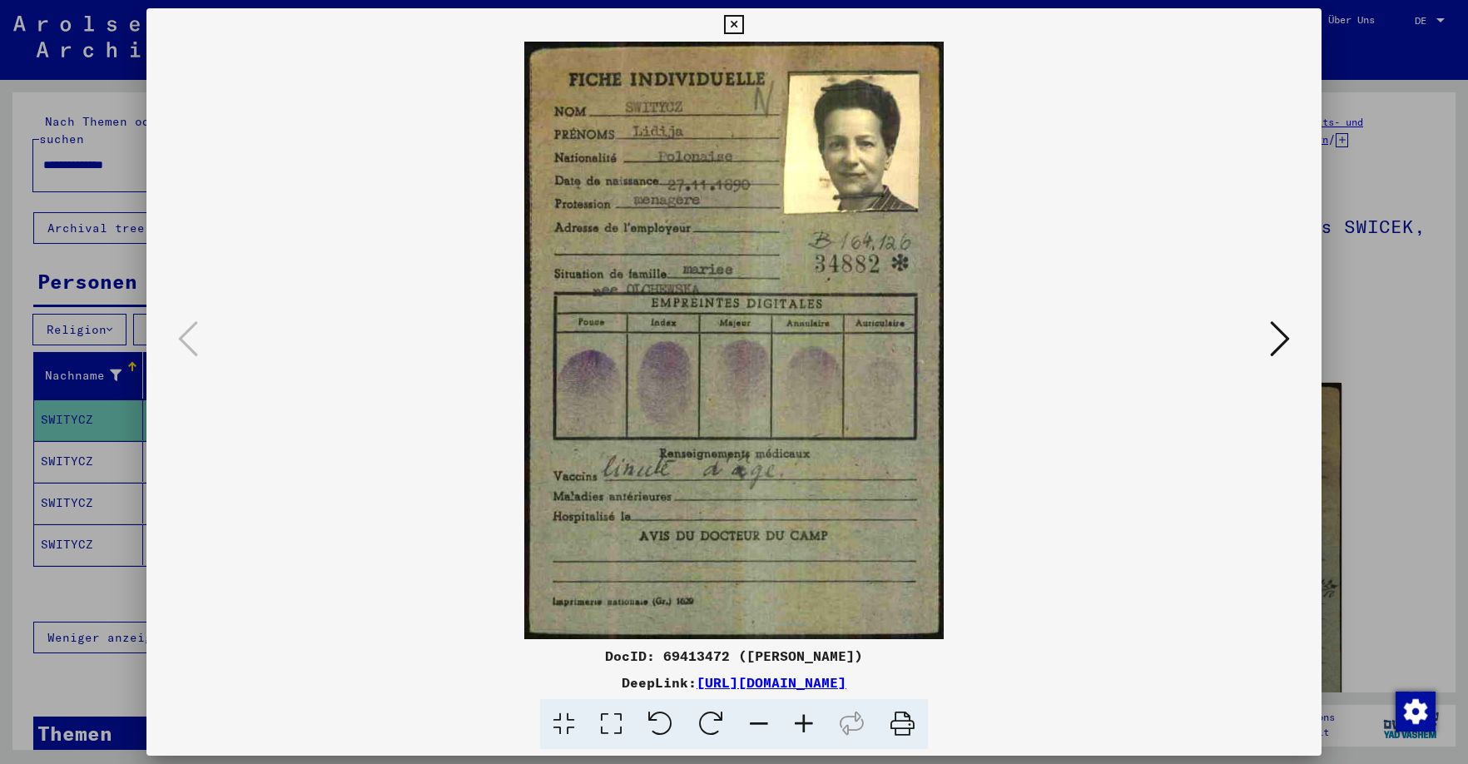
click at [1136, 342] on icon at bounding box center [1280, 339] width 20 height 40
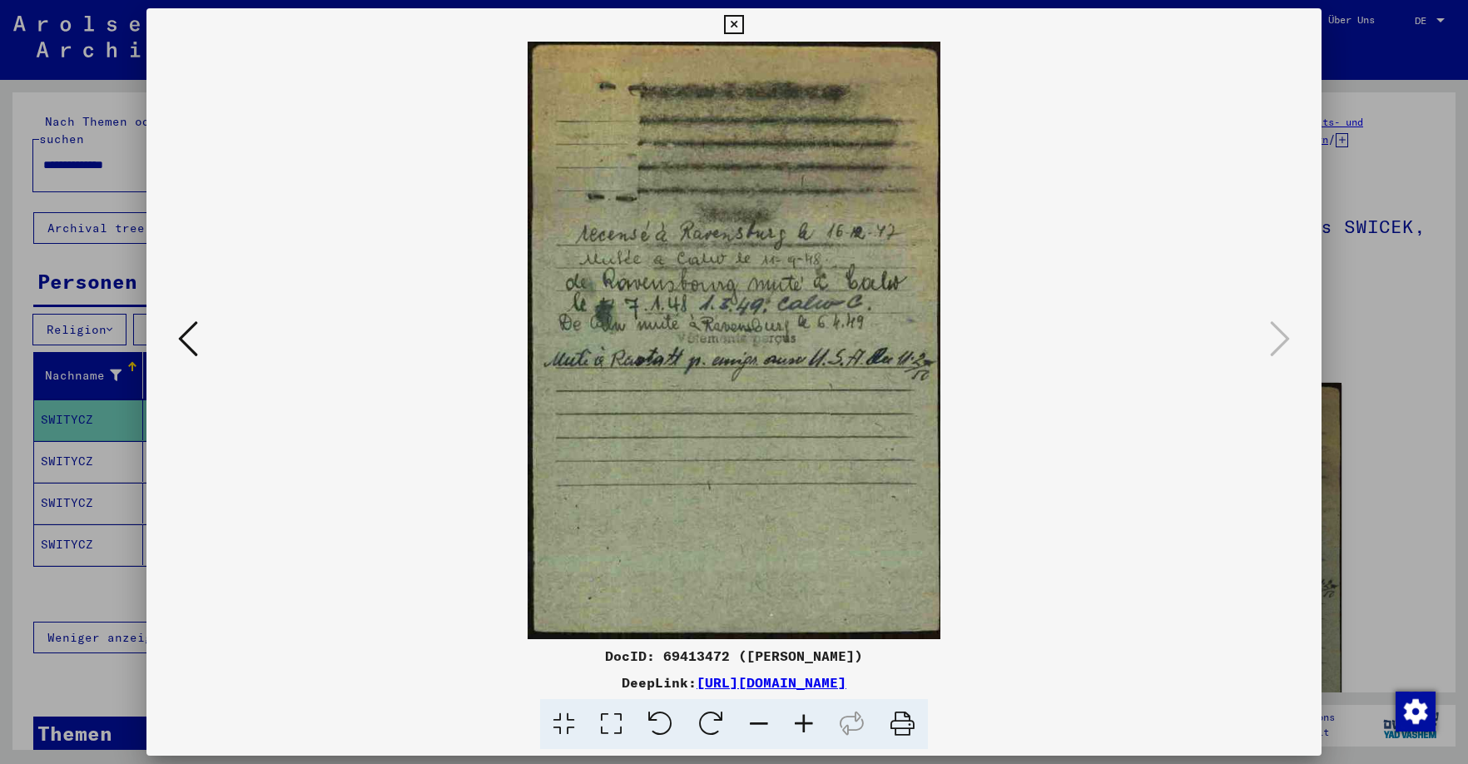
click at [743, 25] on icon at bounding box center [733, 25] width 19 height 20
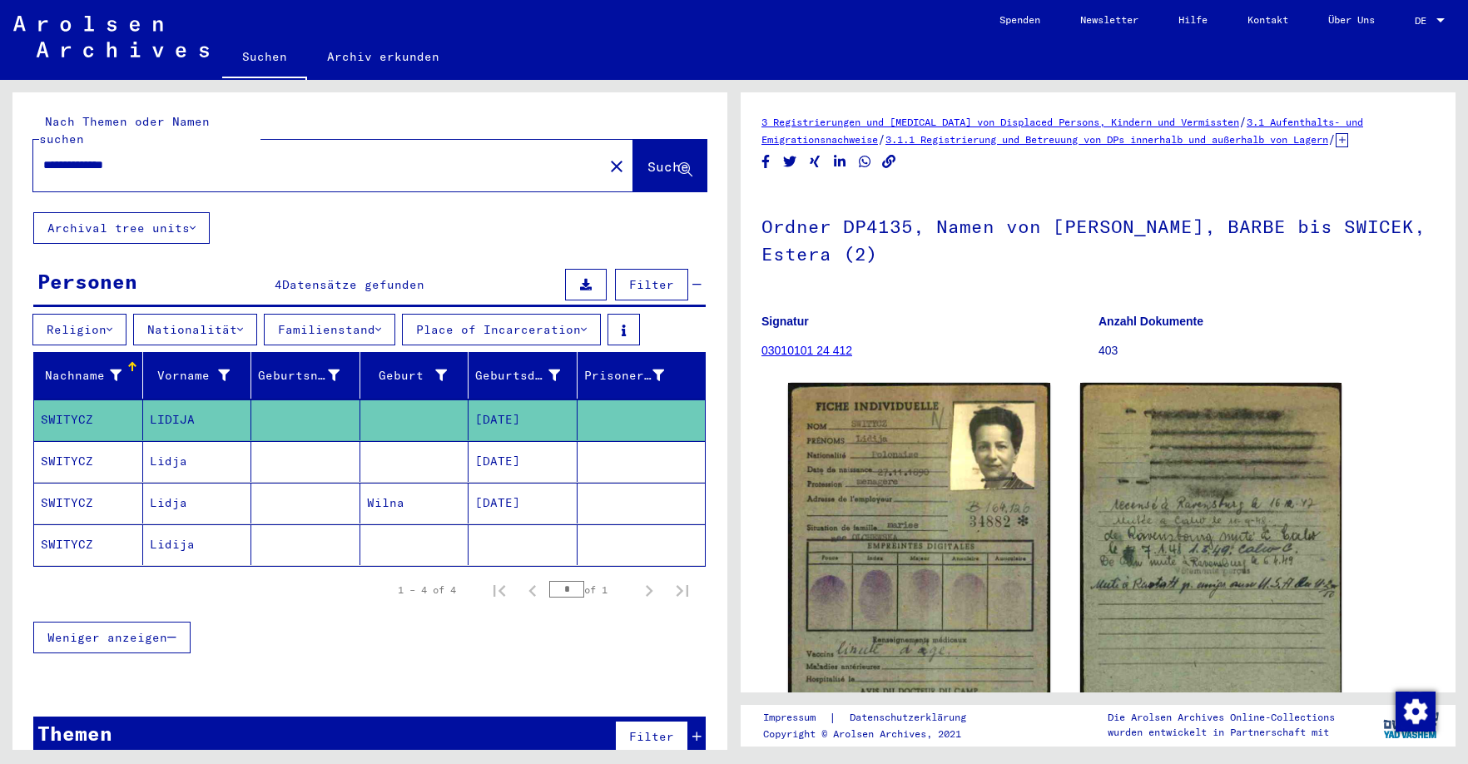
click at [166, 448] on mat-cell "Lidja" at bounding box center [197, 461] width 109 height 41
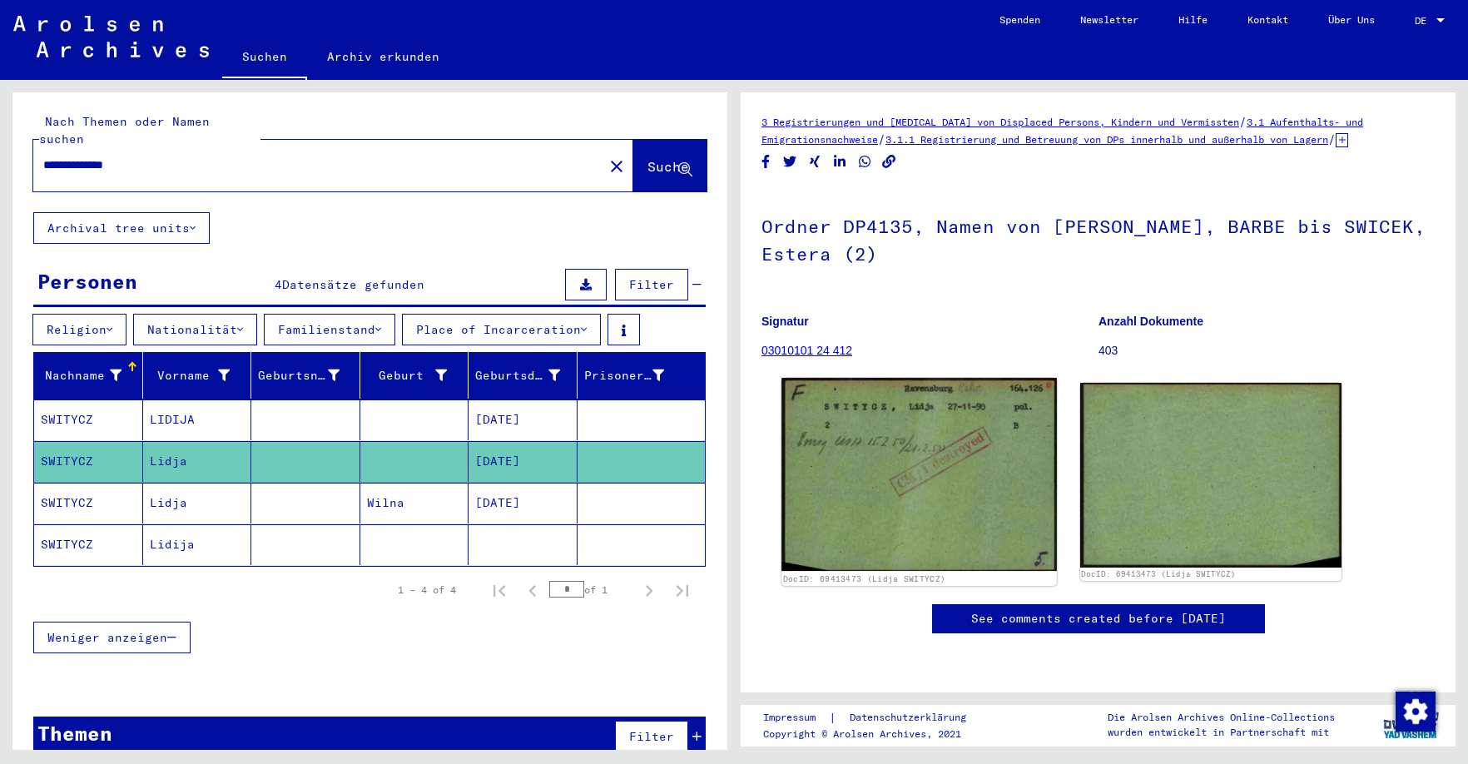
click at [895, 484] on img at bounding box center [918, 474] width 275 height 193
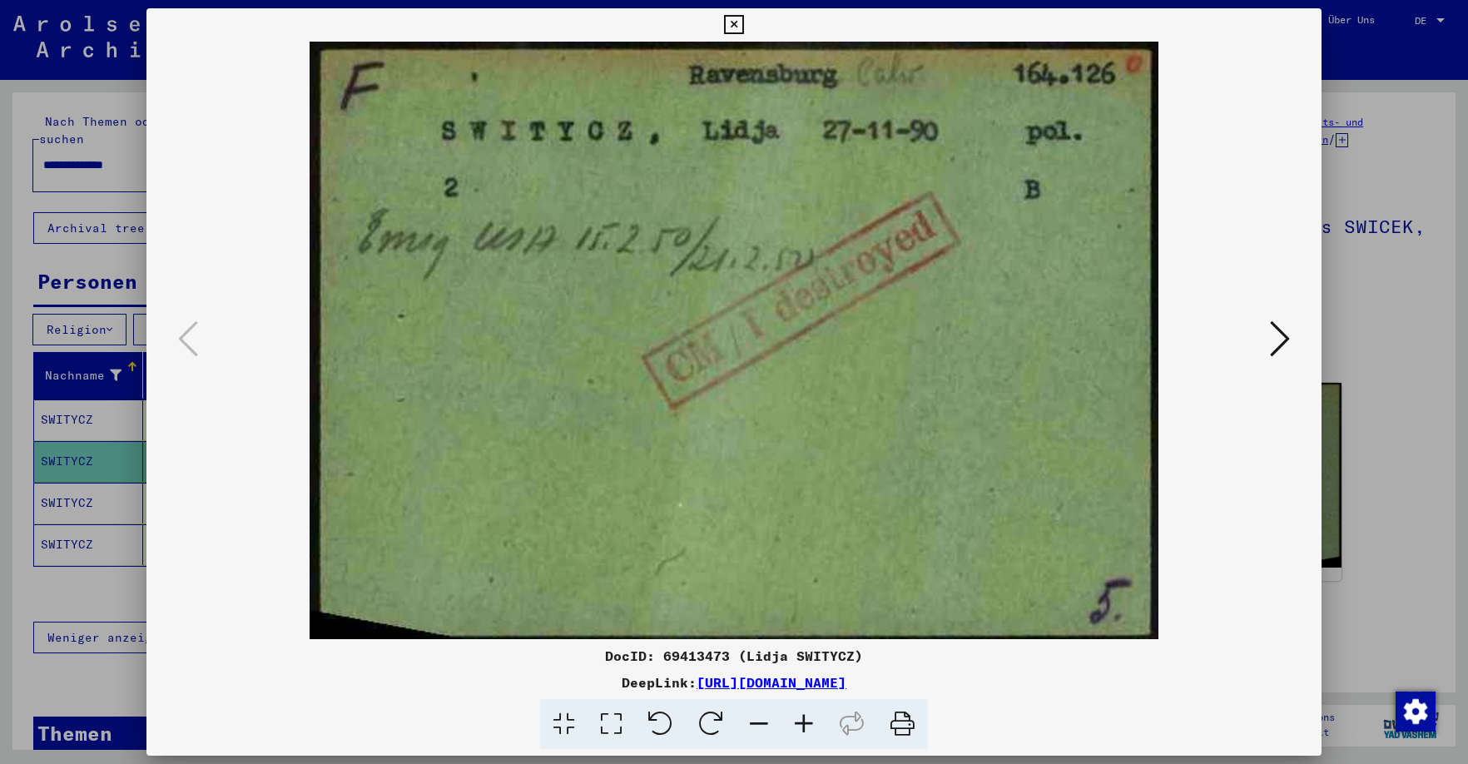
click at [743, 28] on icon at bounding box center [733, 25] width 19 height 20
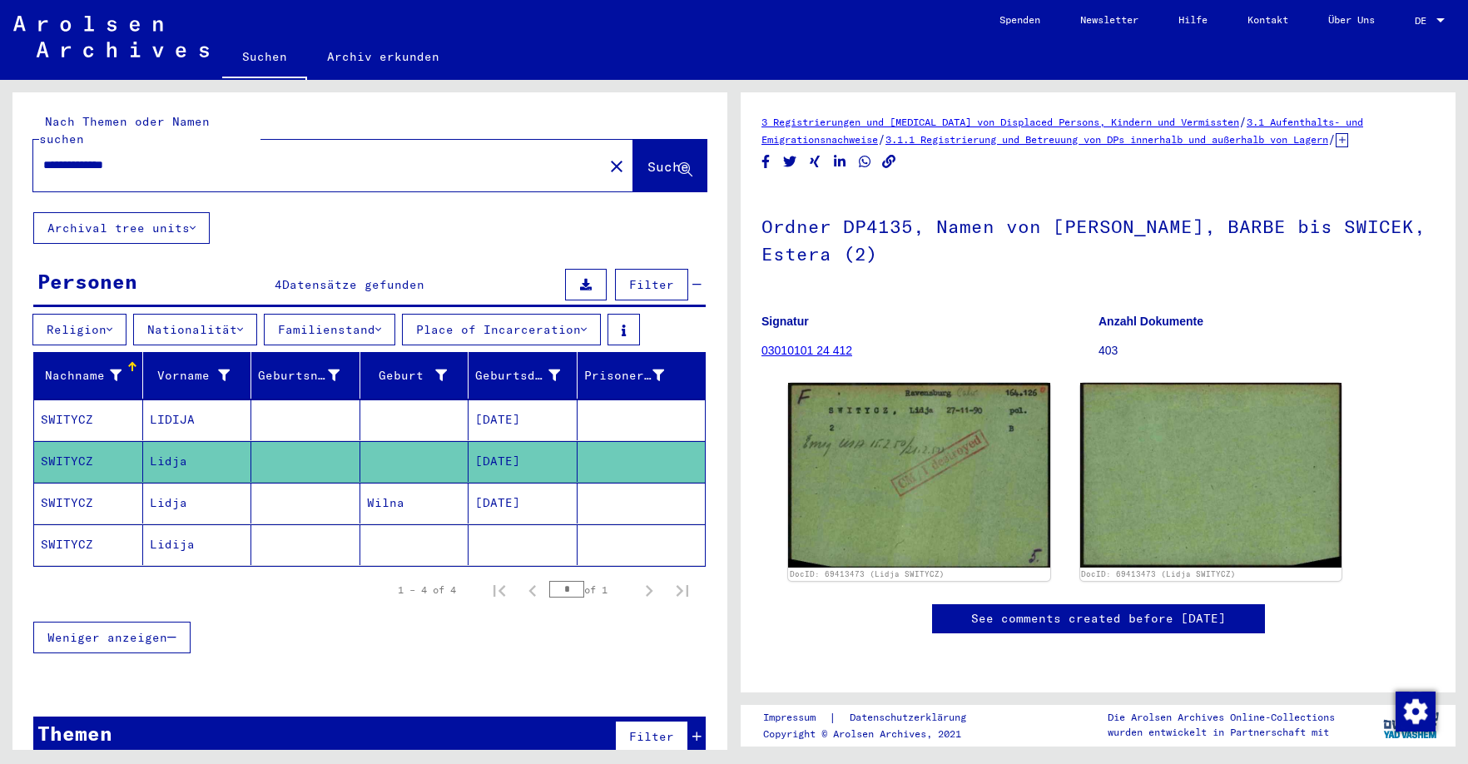
click at [172, 486] on mat-cell "Lidja" at bounding box center [197, 503] width 109 height 41
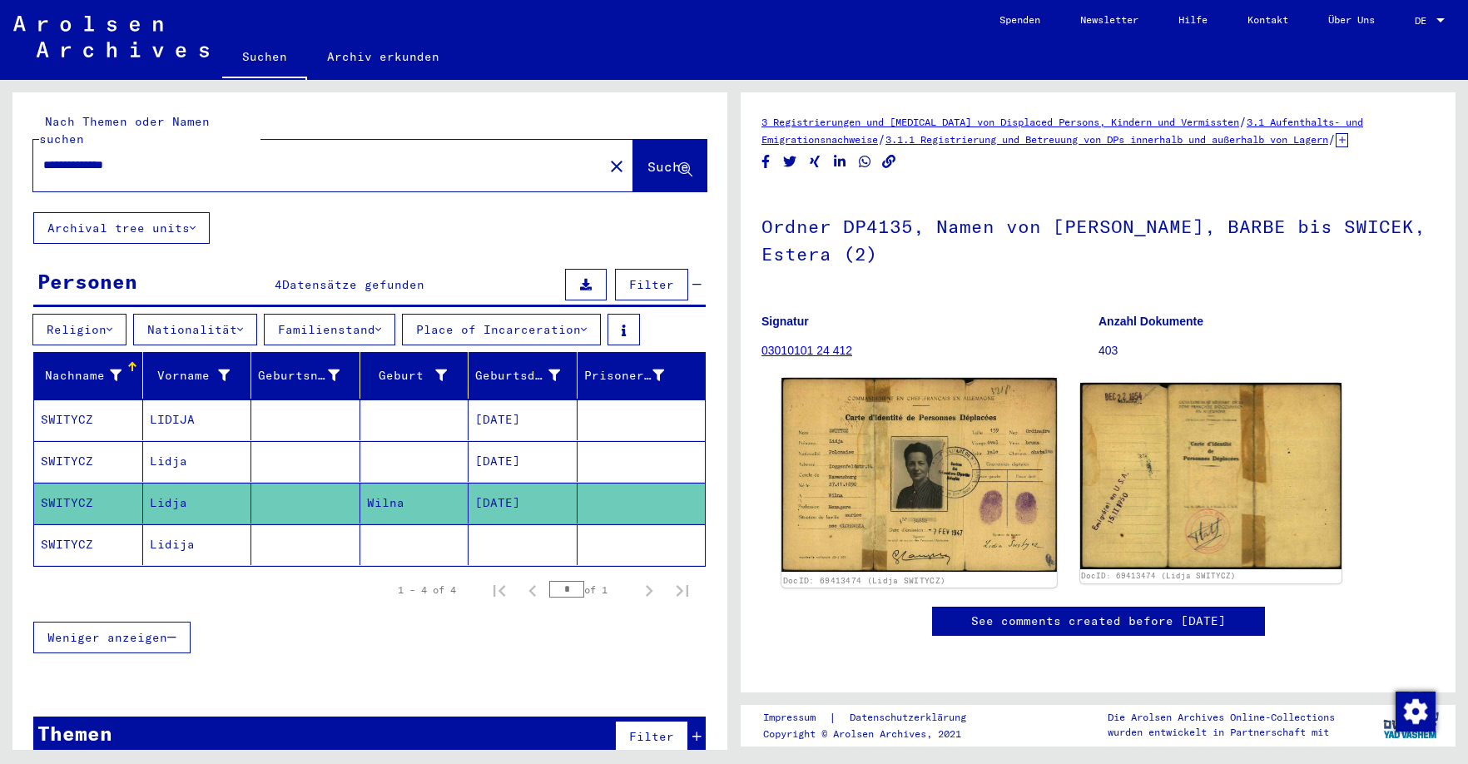
click at [875, 492] on img at bounding box center [918, 475] width 275 height 194
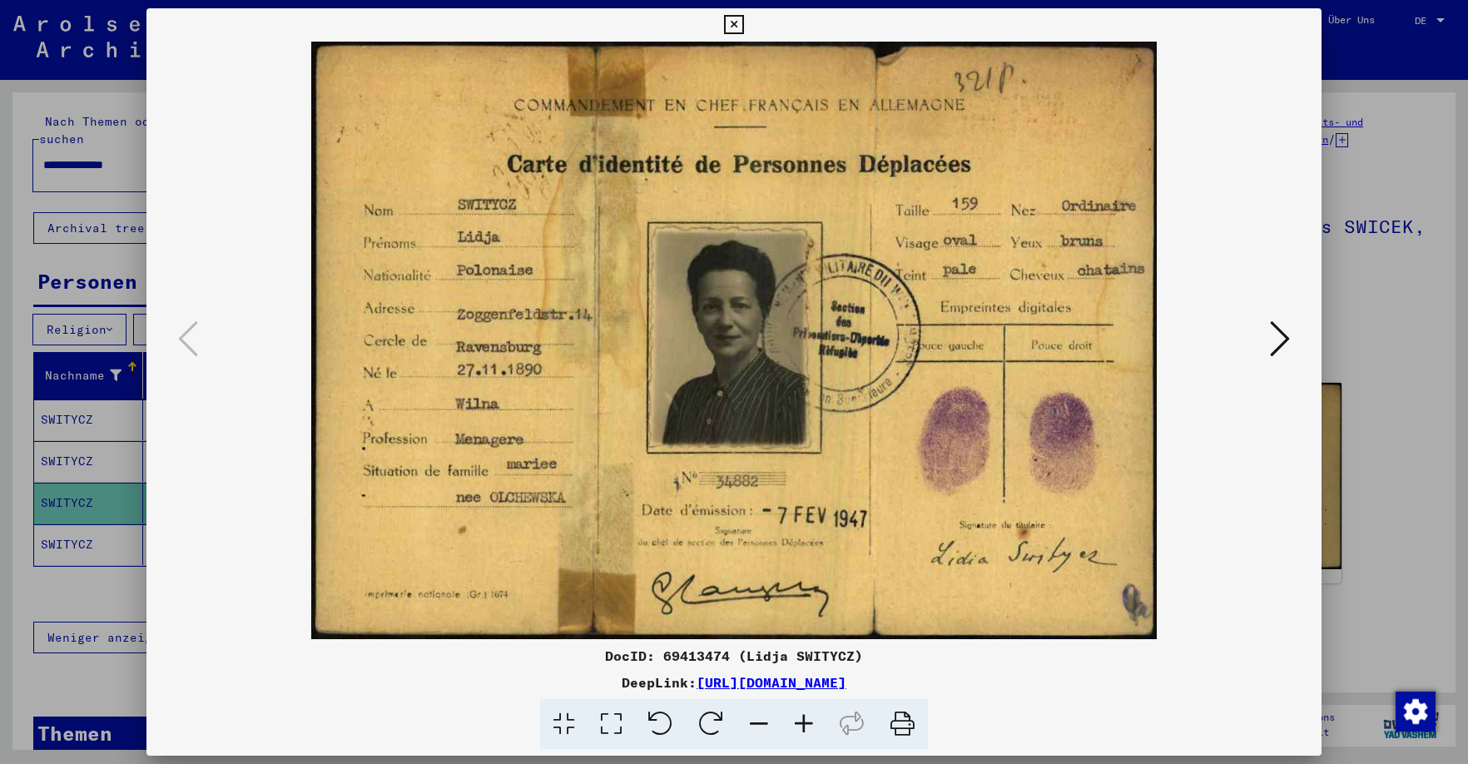
click at [1136, 340] on icon at bounding box center [1280, 339] width 20 height 40
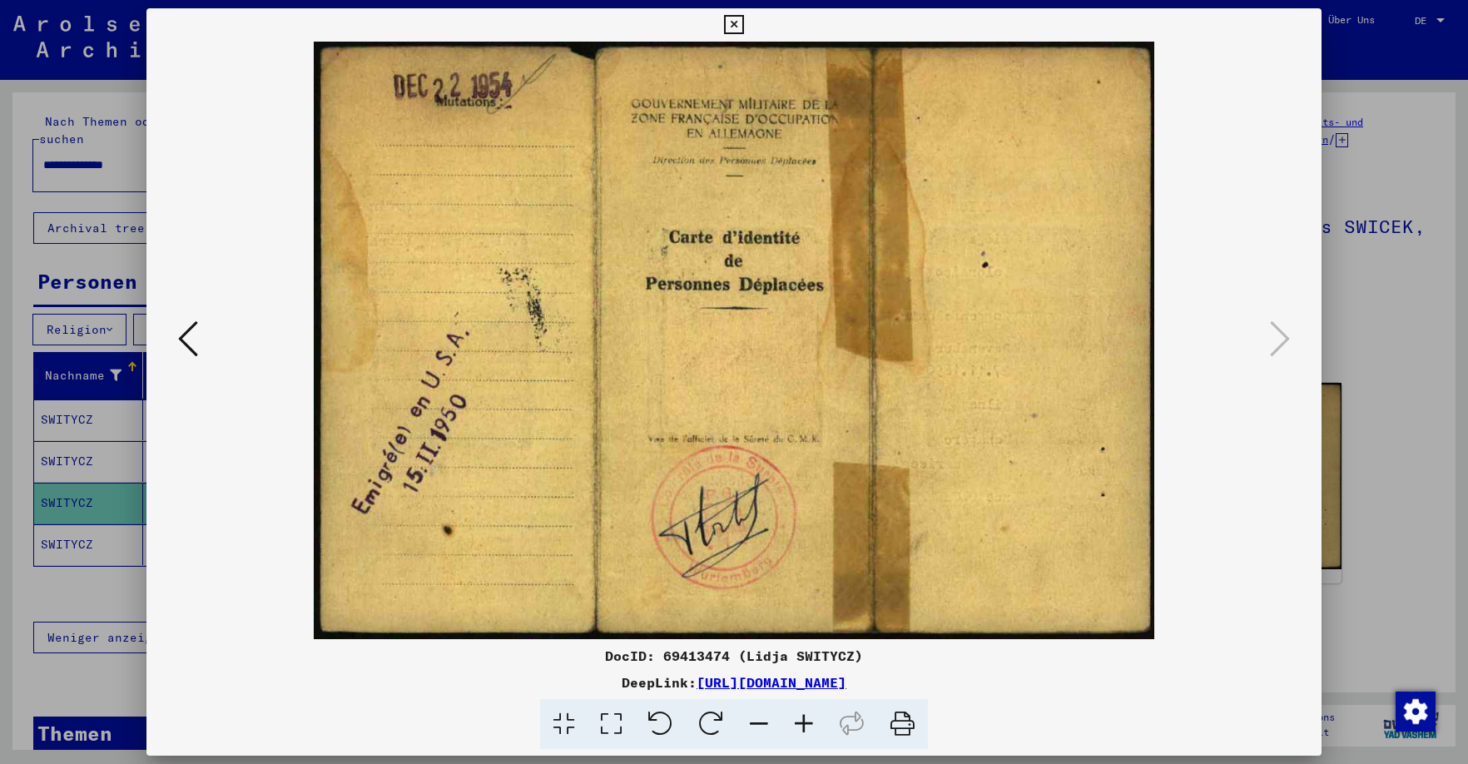
click at [186, 333] on icon at bounding box center [188, 339] width 20 height 40
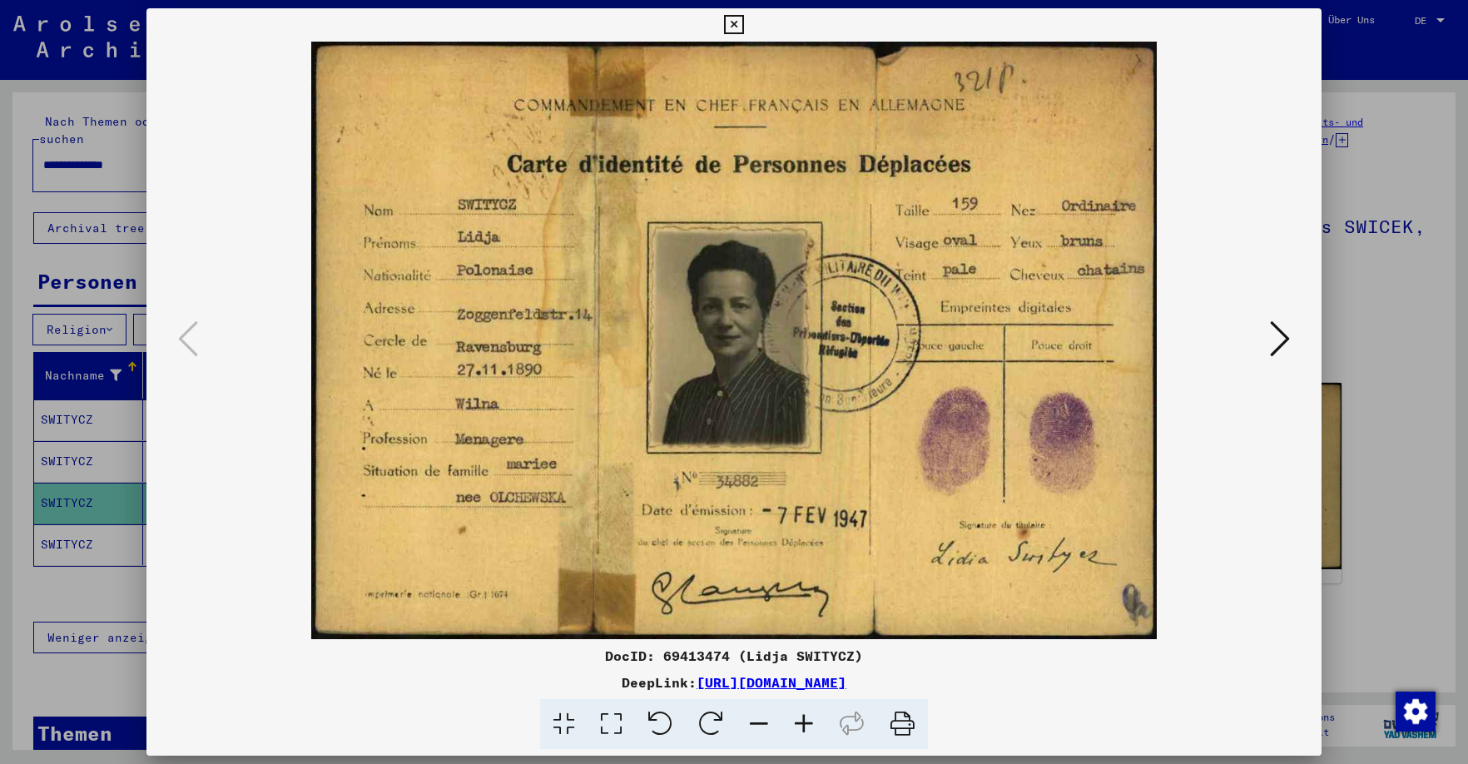
click at [1136, 347] on icon at bounding box center [1280, 339] width 20 height 40
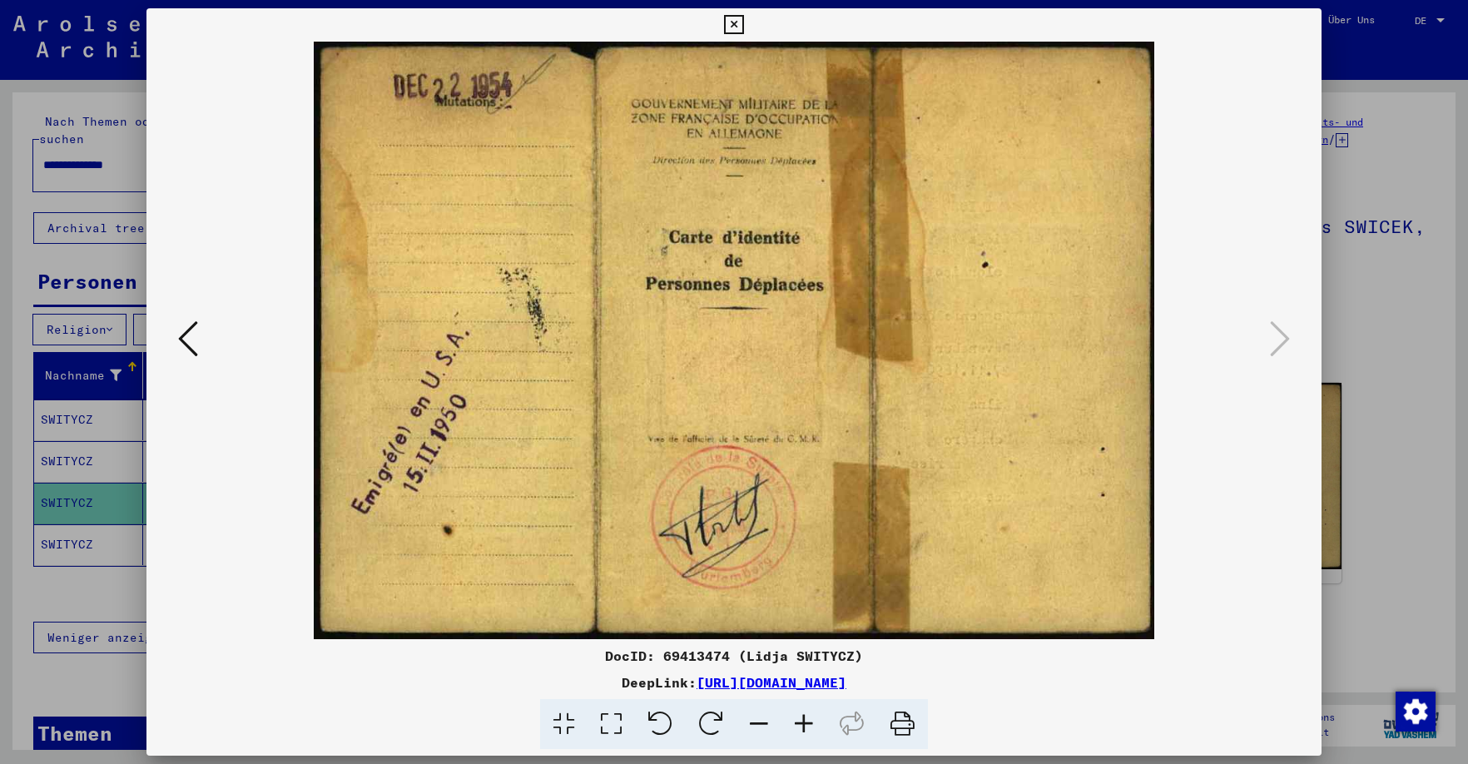
click at [743, 27] on icon at bounding box center [733, 25] width 19 height 20
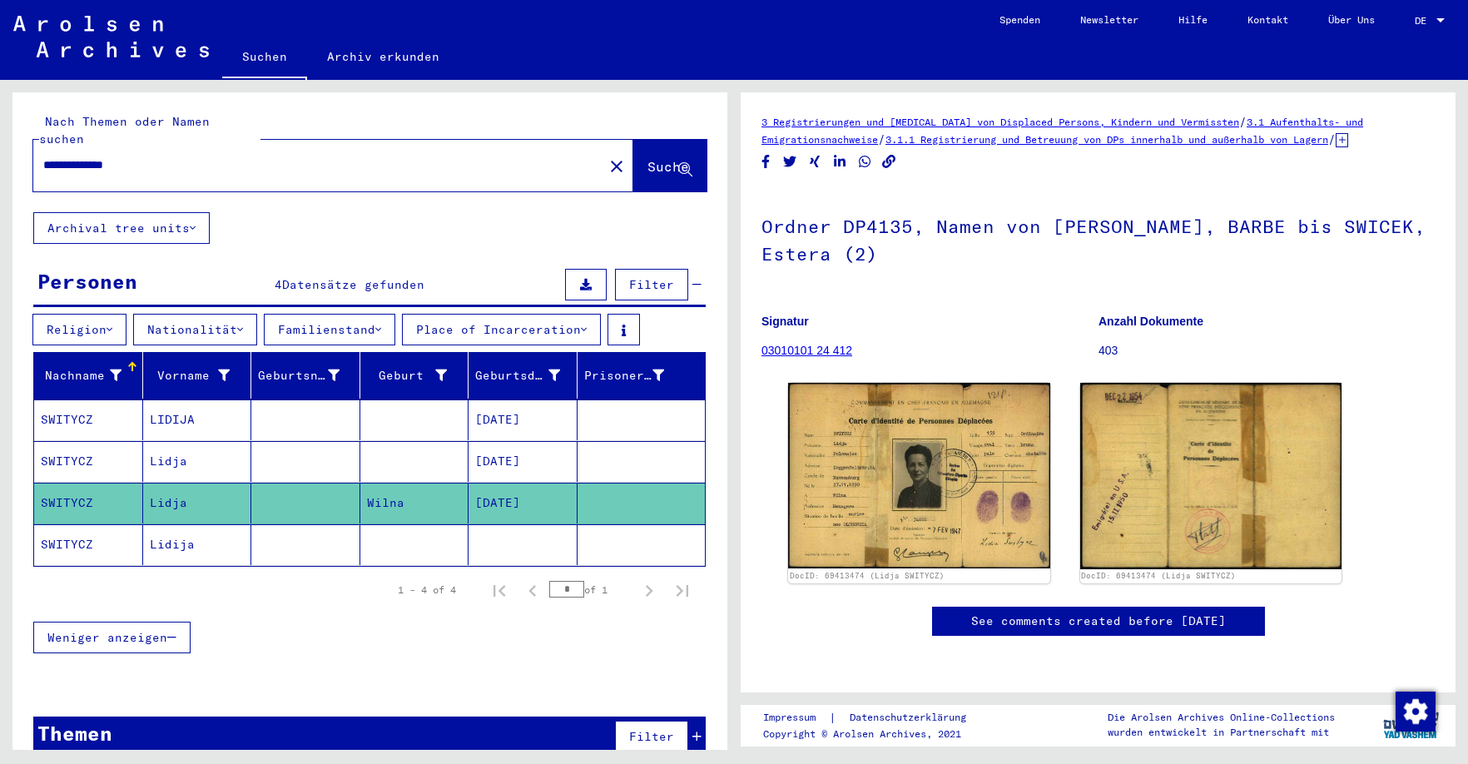
click at [186, 528] on mat-cell "Lidija" at bounding box center [197, 544] width 109 height 41
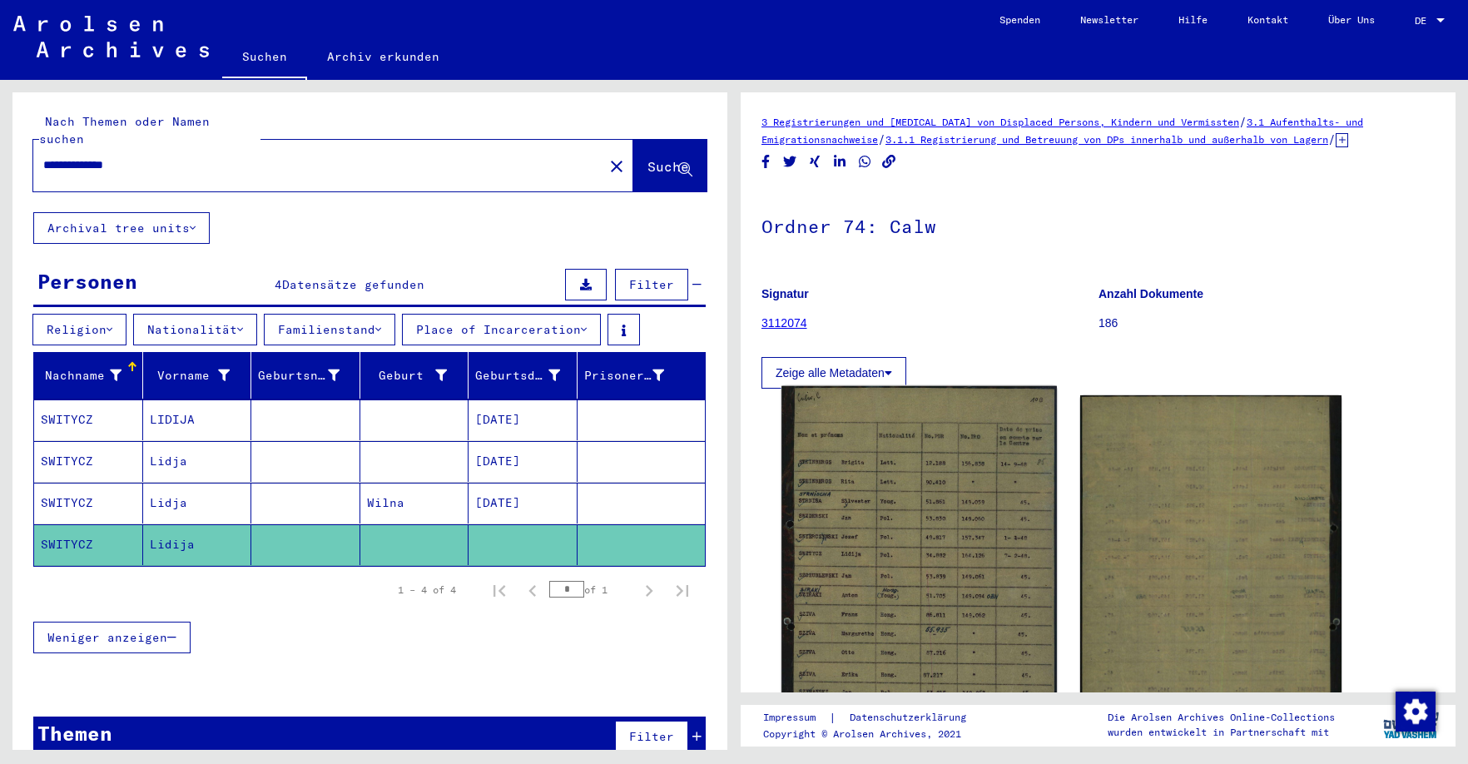
click at [904, 469] on img at bounding box center [918, 576] width 275 height 380
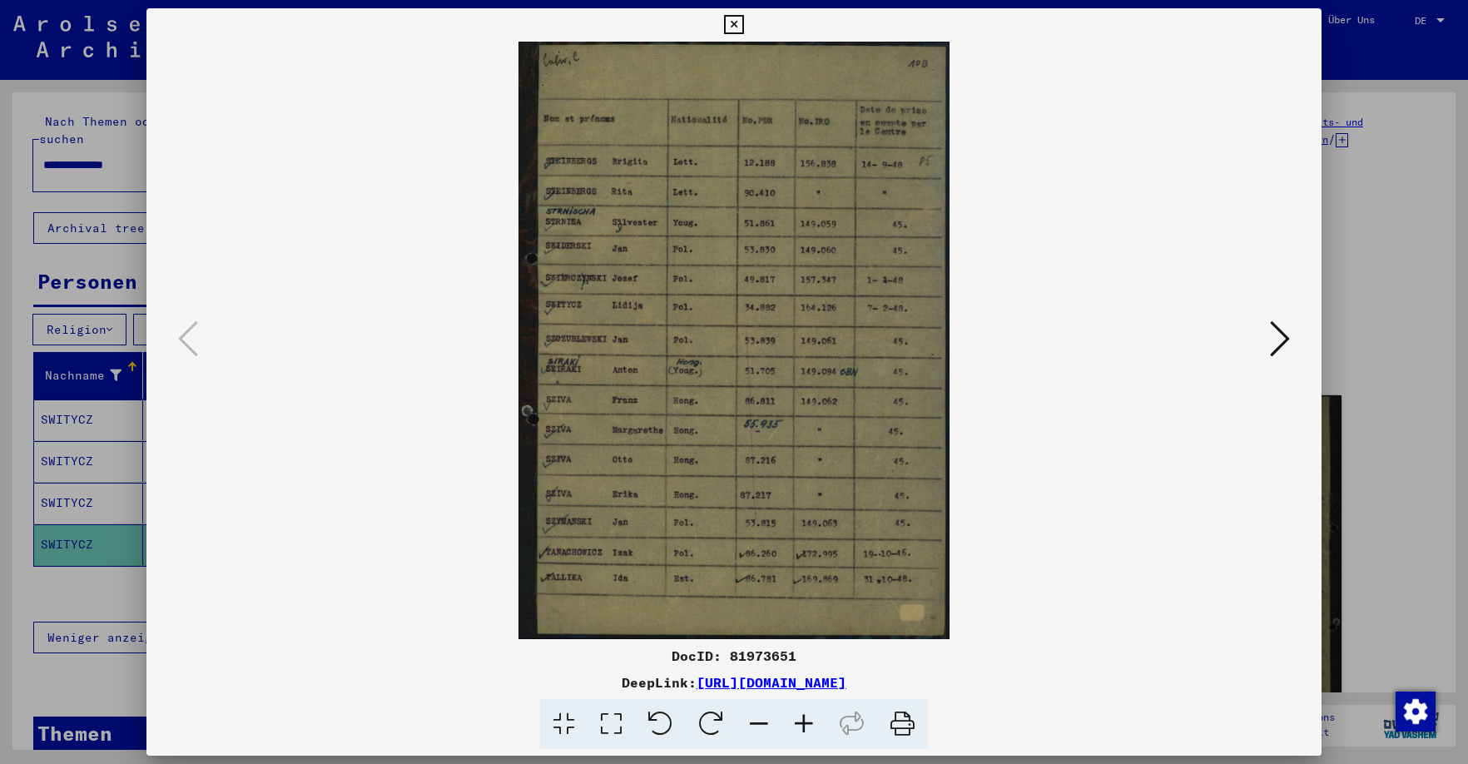
click at [806, 720] on icon at bounding box center [803, 724] width 45 height 51
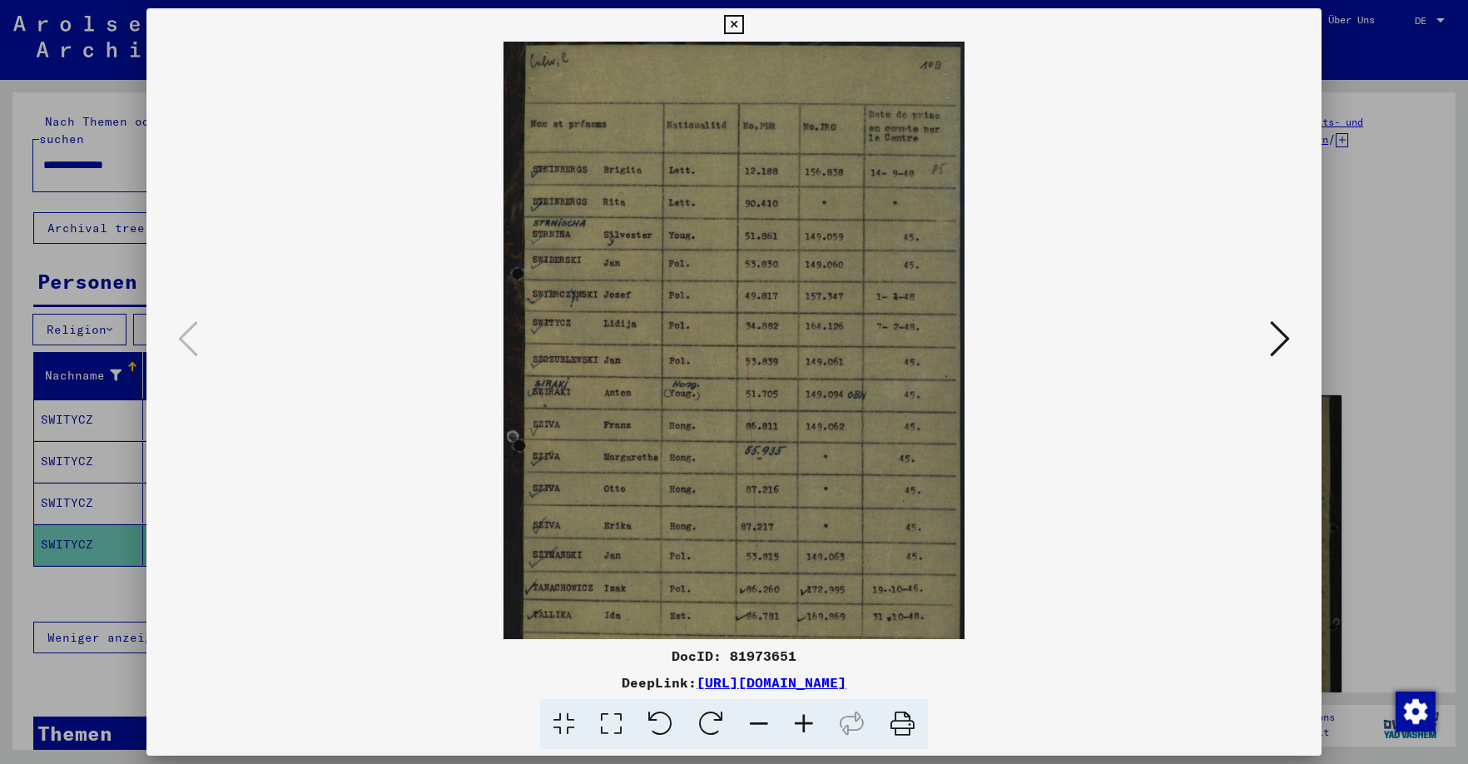
click at [806, 720] on icon at bounding box center [803, 724] width 45 height 51
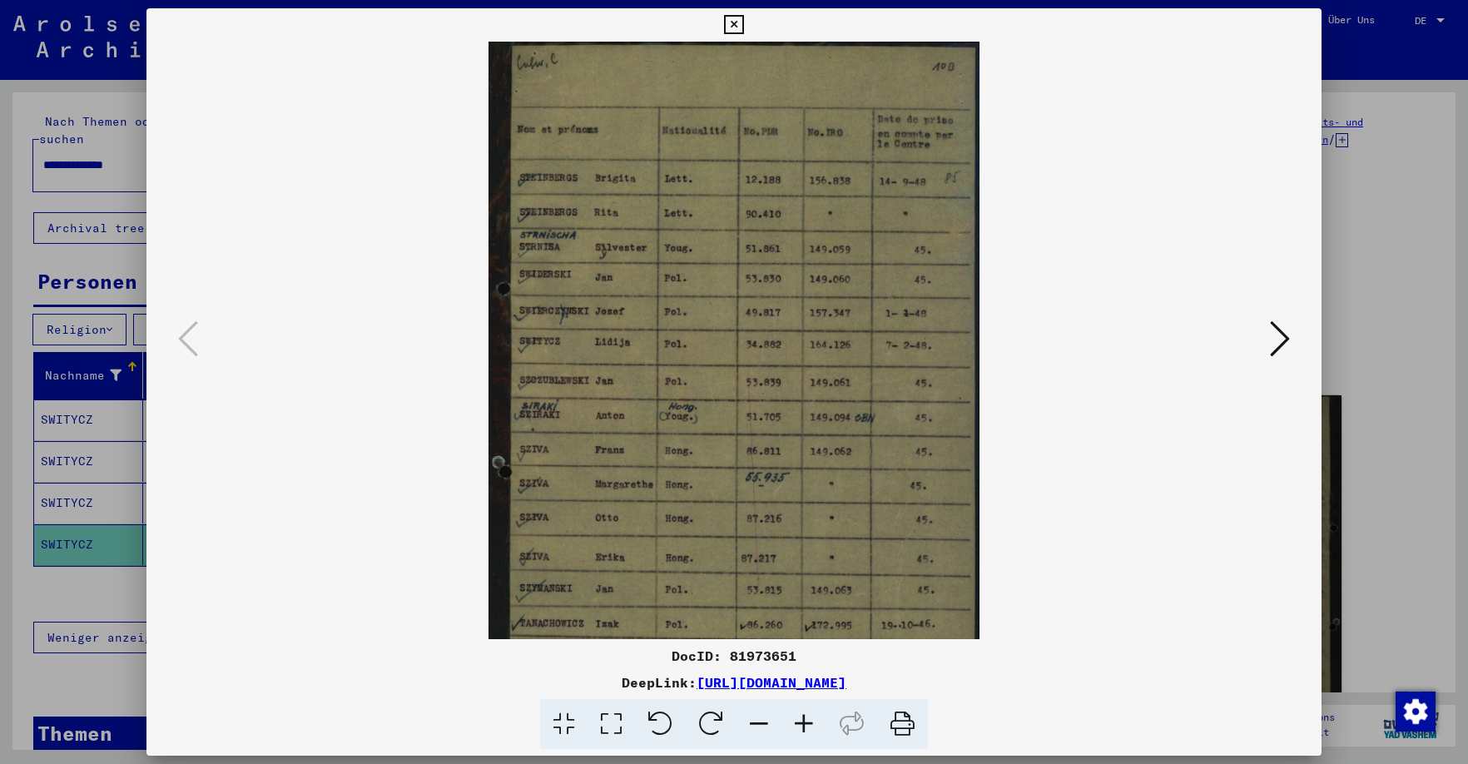
click at [806, 720] on icon at bounding box center [803, 724] width 45 height 51
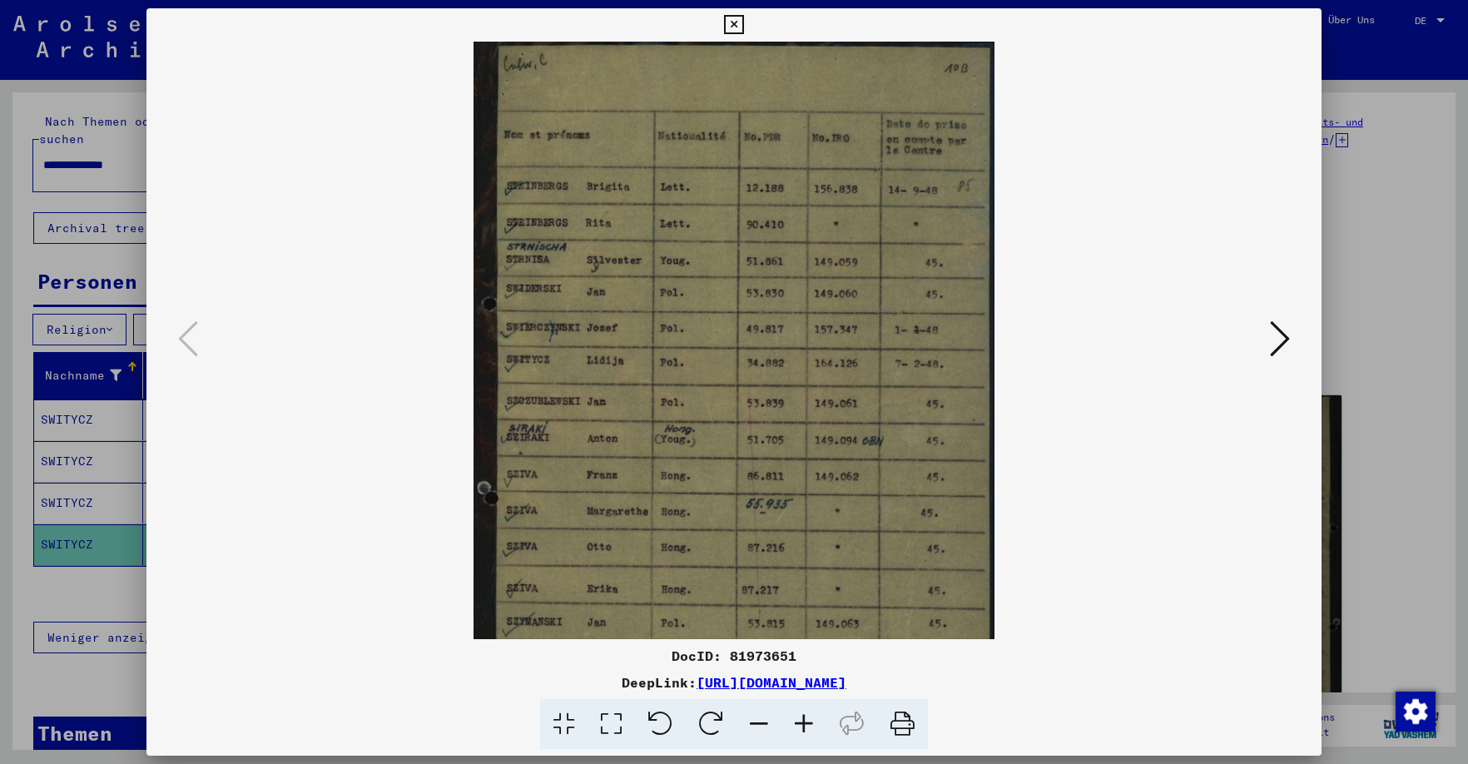
click at [806, 720] on icon at bounding box center [803, 724] width 45 height 51
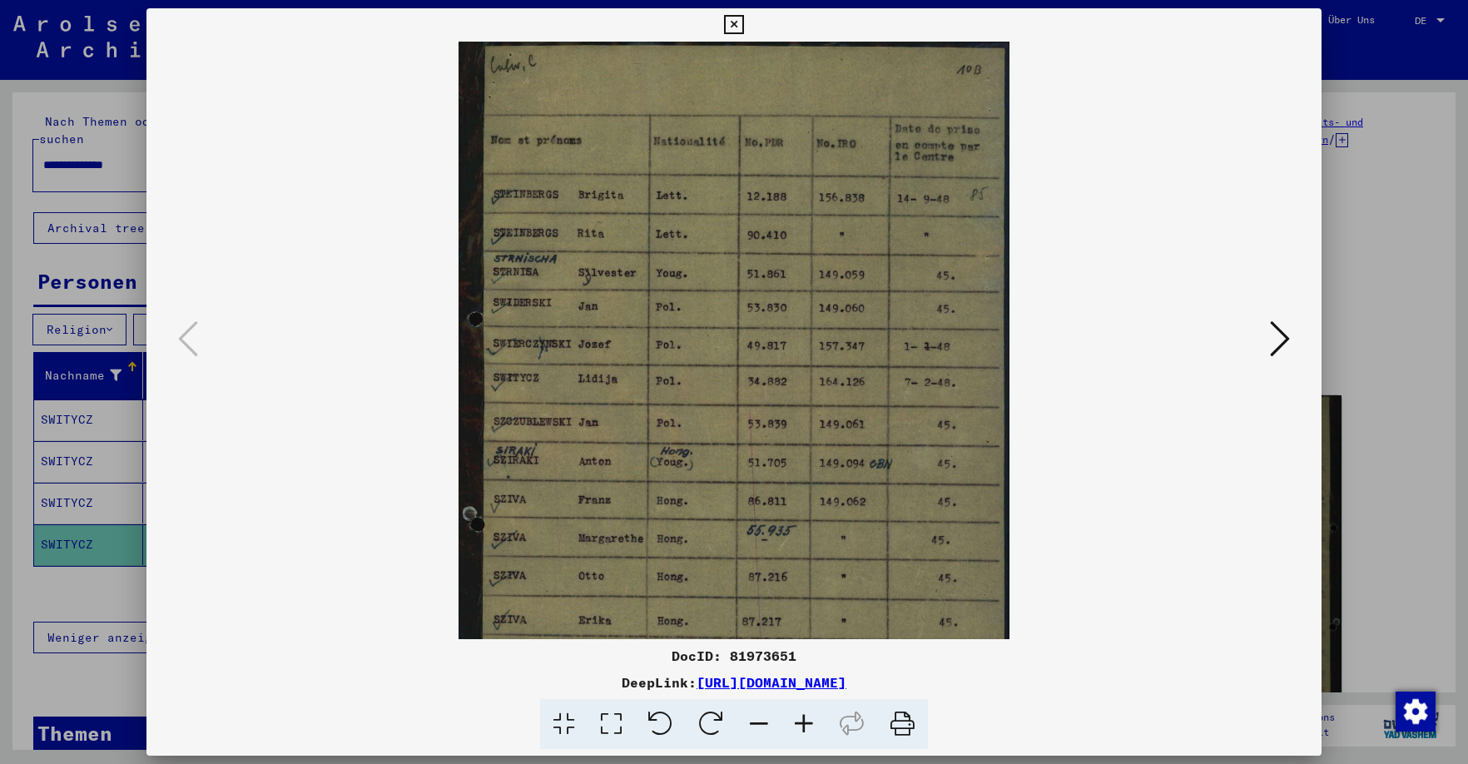
click at [806, 720] on icon at bounding box center [803, 724] width 45 height 51
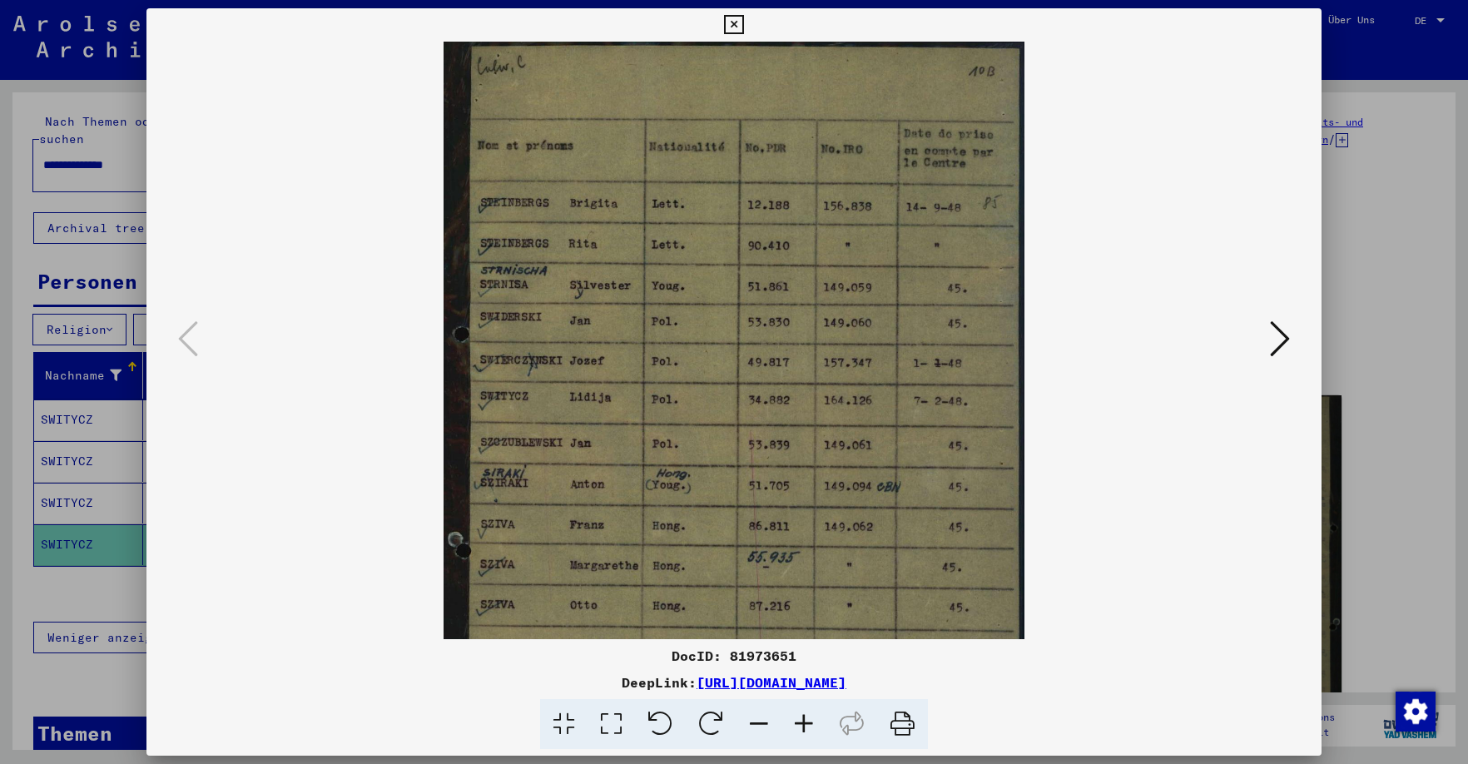
click at [806, 720] on icon at bounding box center [803, 724] width 45 height 51
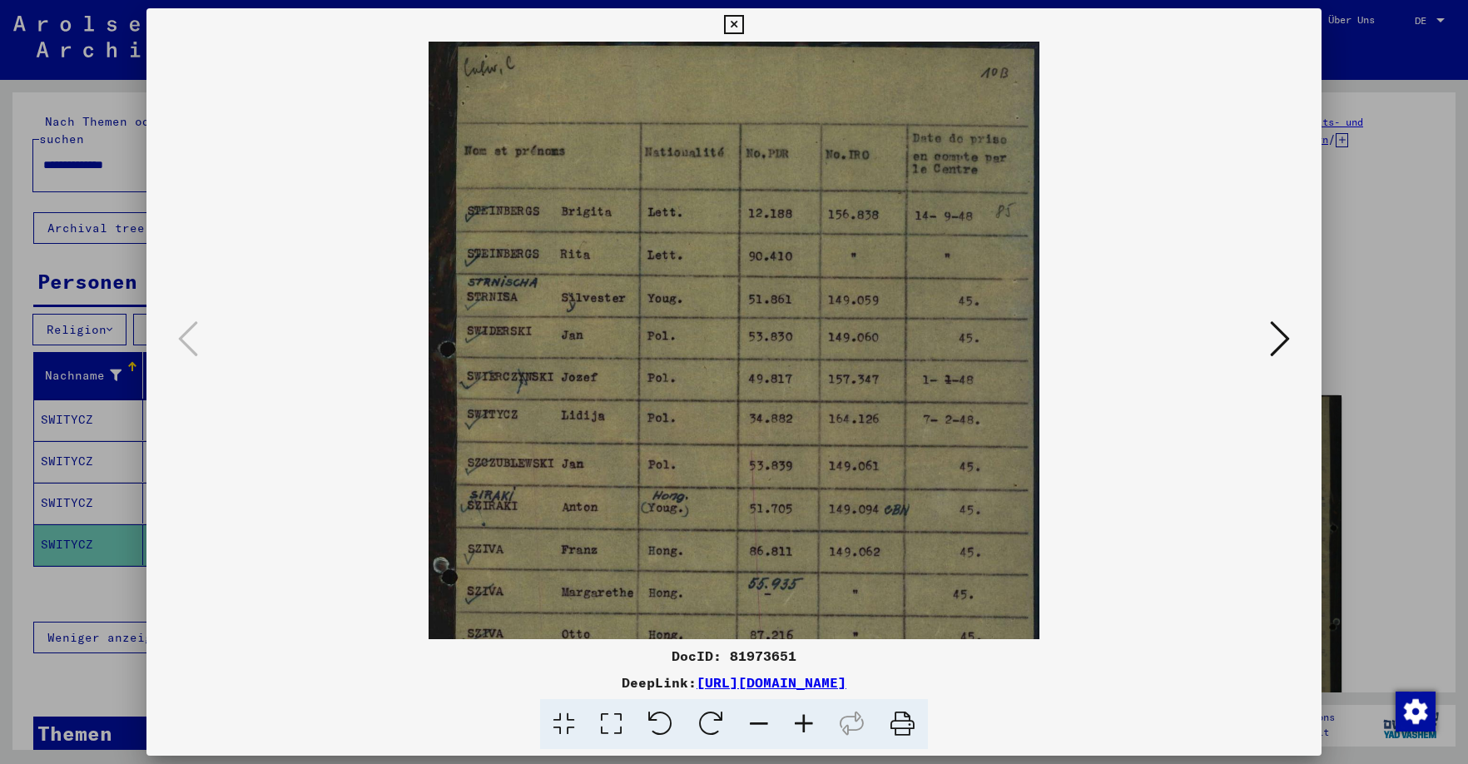
click at [806, 720] on icon at bounding box center [803, 724] width 45 height 51
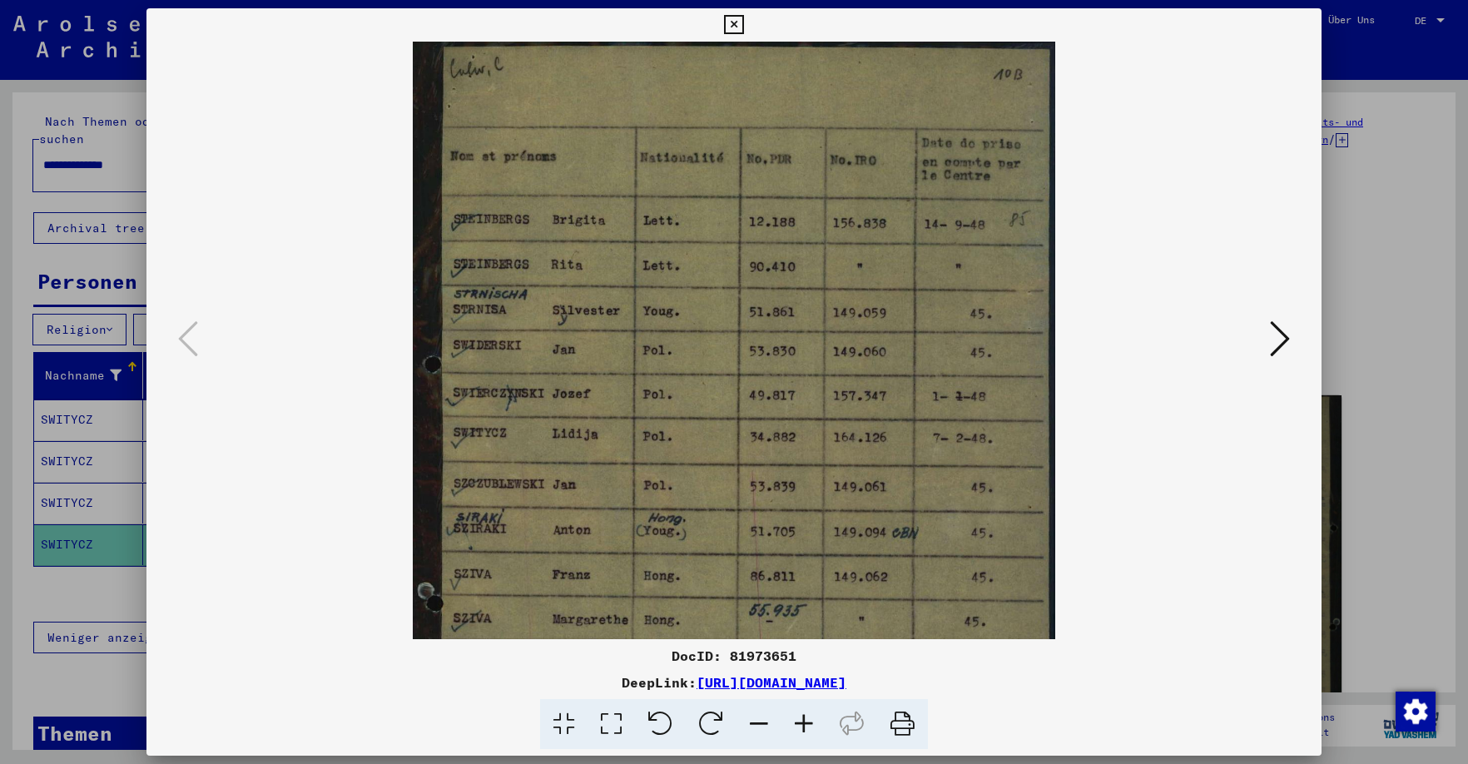
click at [806, 720] on icon at bounding box center [803, 724] width 45 height 51
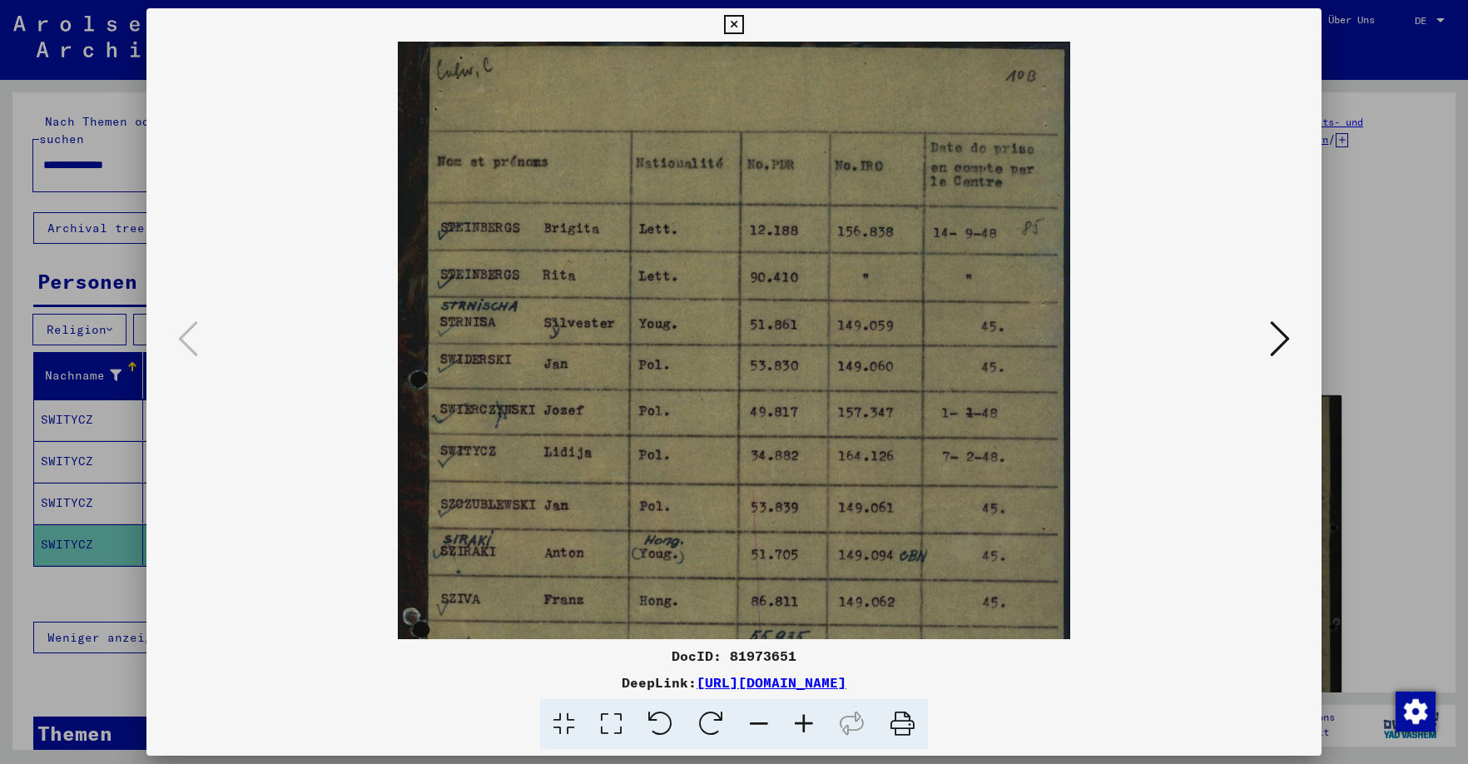
click at [806, 720] on icon at bounding box center [803, 724] width 45 height 51
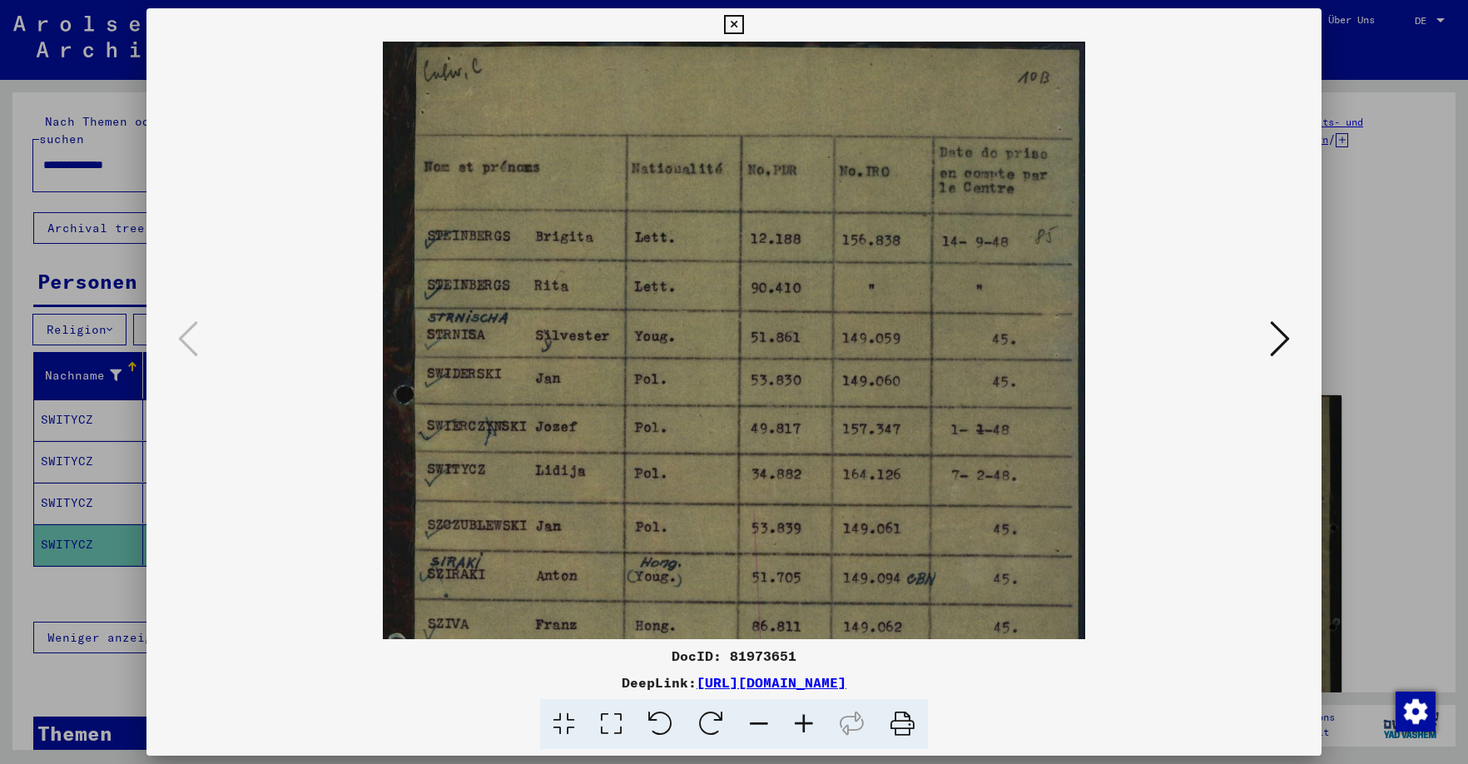
click at [806, 720] on icon at bounding box center [803, 724] width 45 height 51
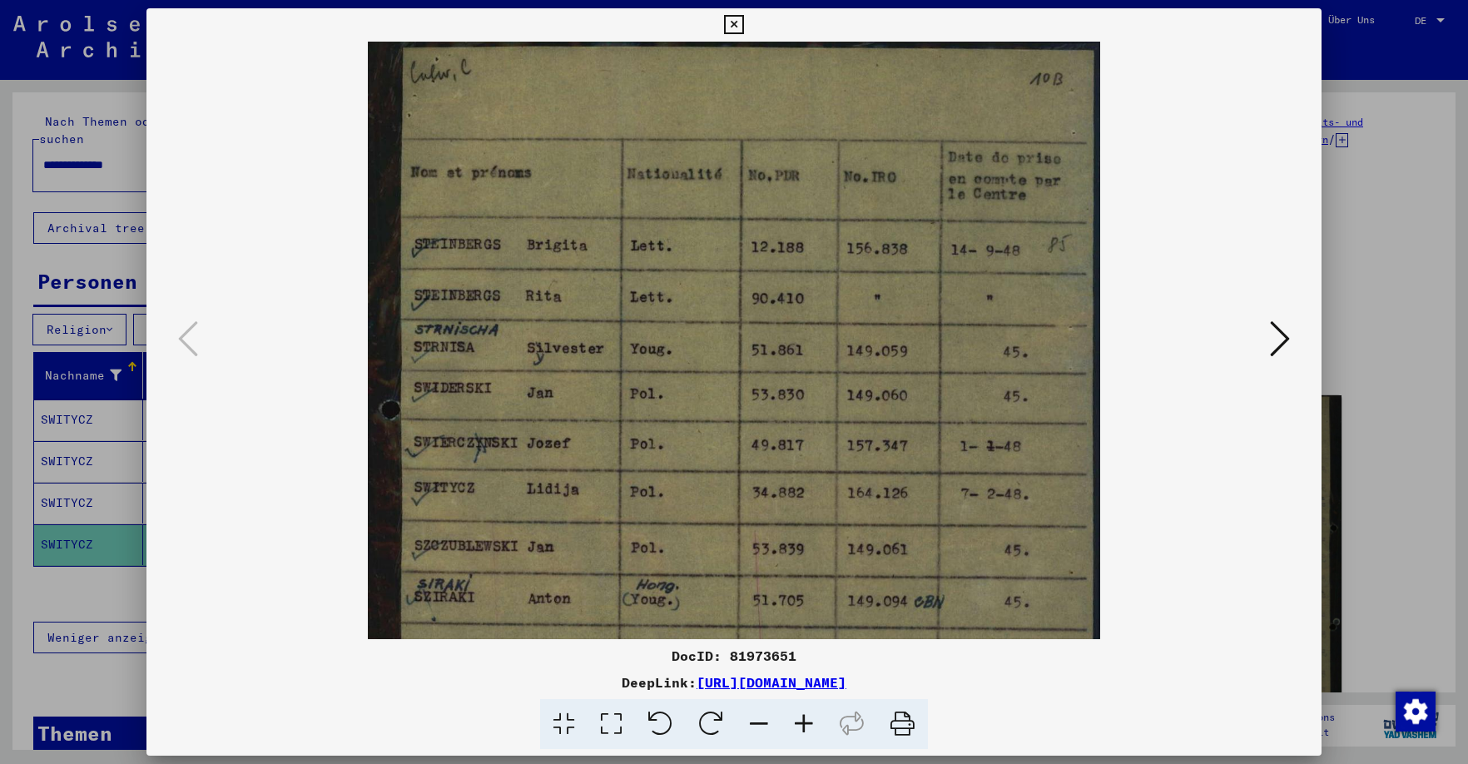
click at [1136, 332] on icon at bounding box center [1280, 339] width 20 height 40
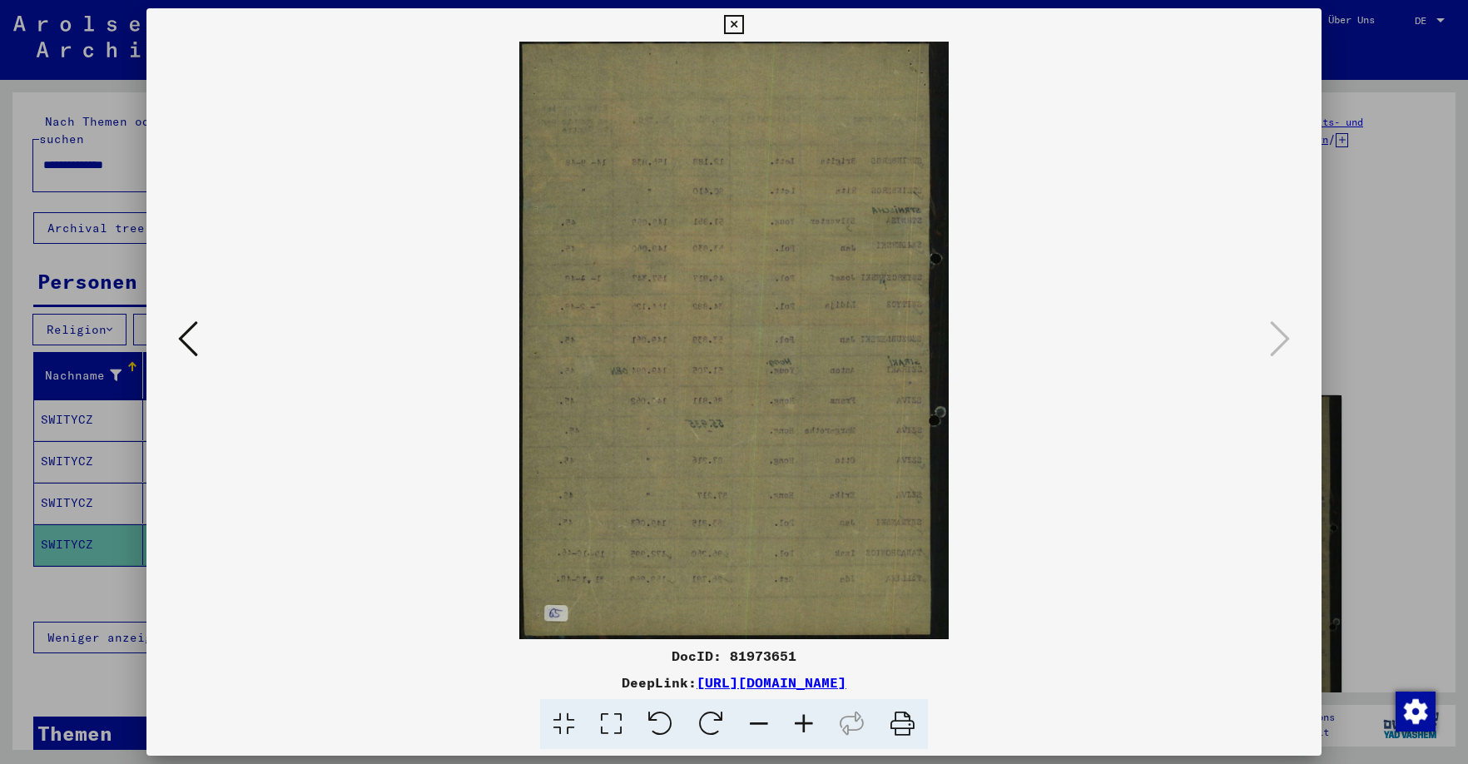
click at [743, 26] on icon at bounding box center [733, 25] width 19 height 20
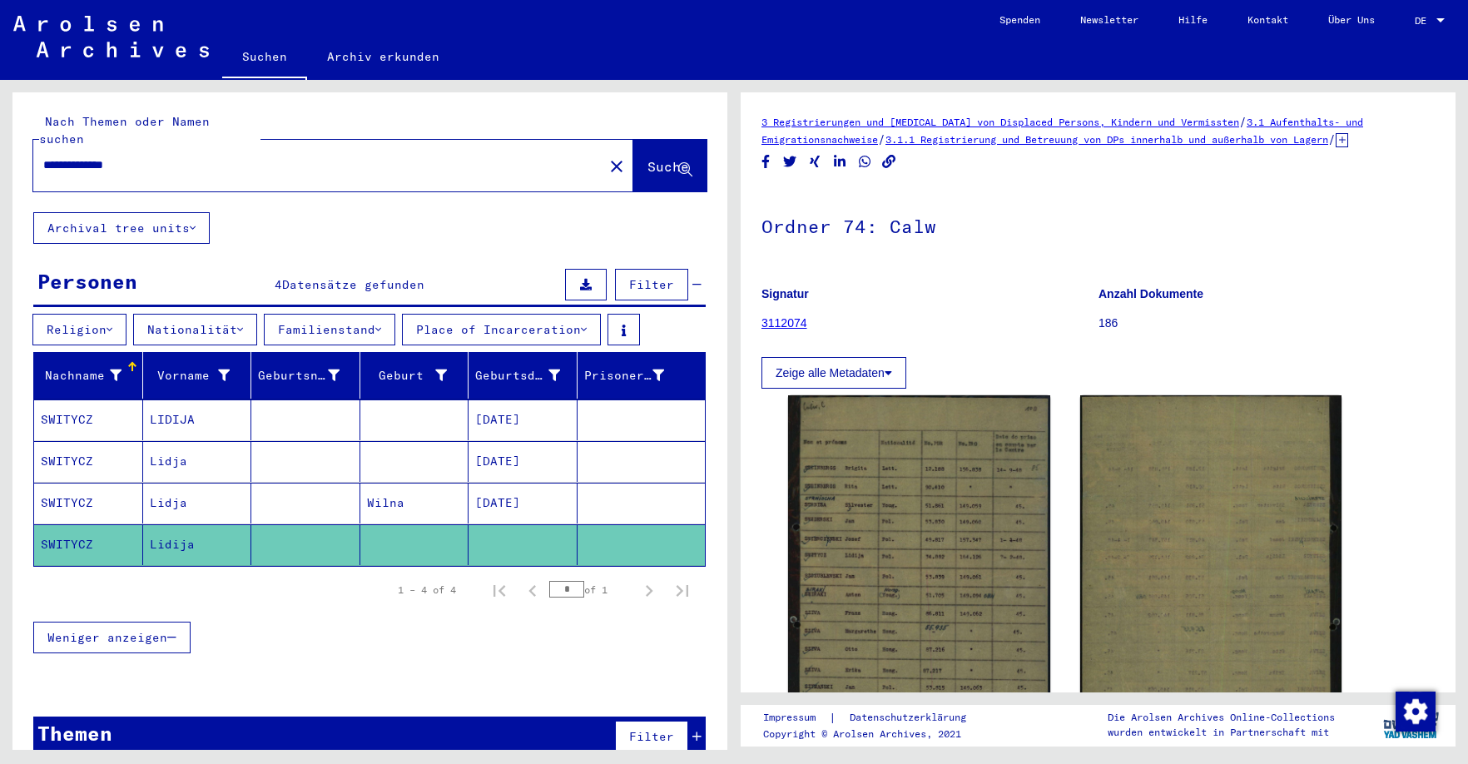
click at [174, 407] on mat-cell "LIDIJA" at bounding box center [197, 419] width 109 height 41
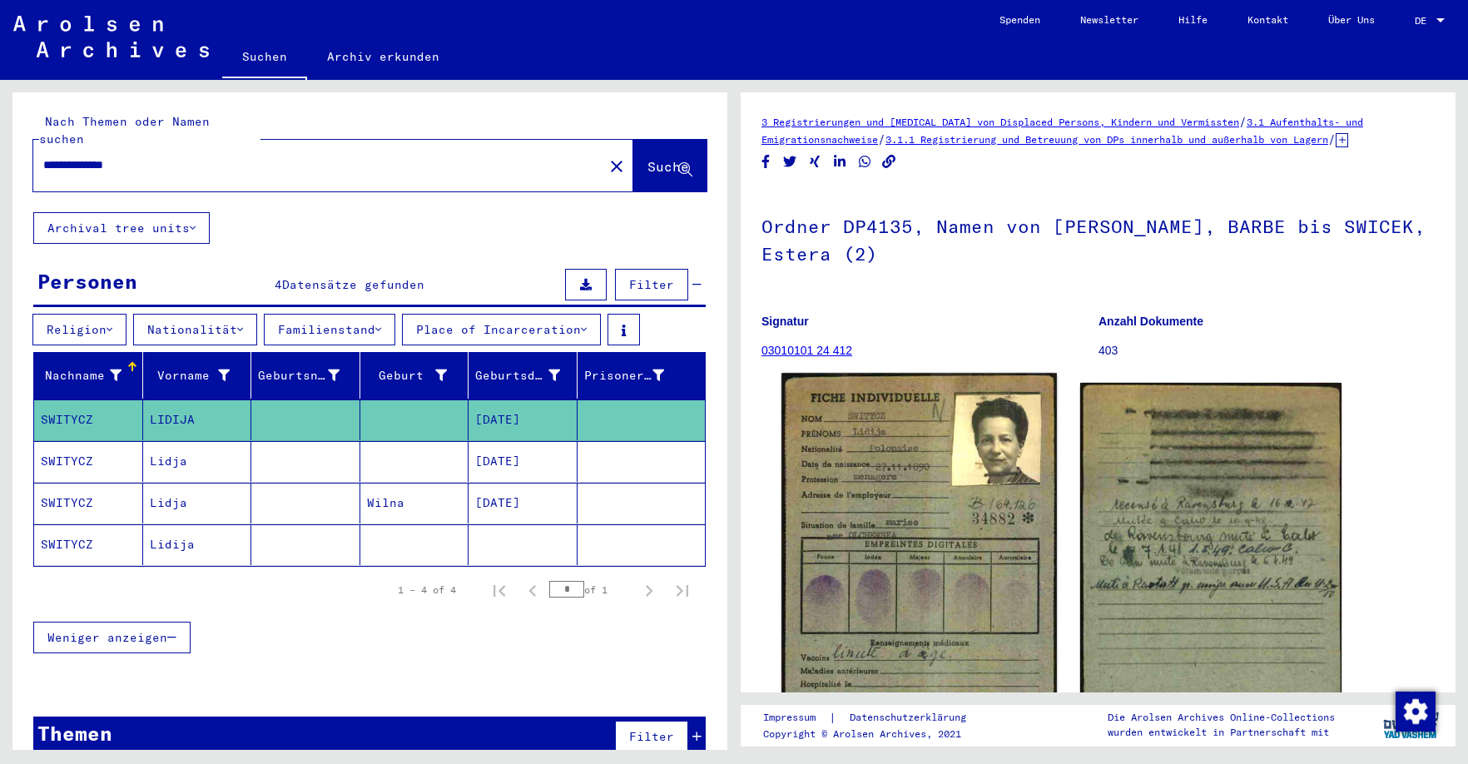
click at [948, 484] on img at bounding box center [918, 569] width 275 height 392
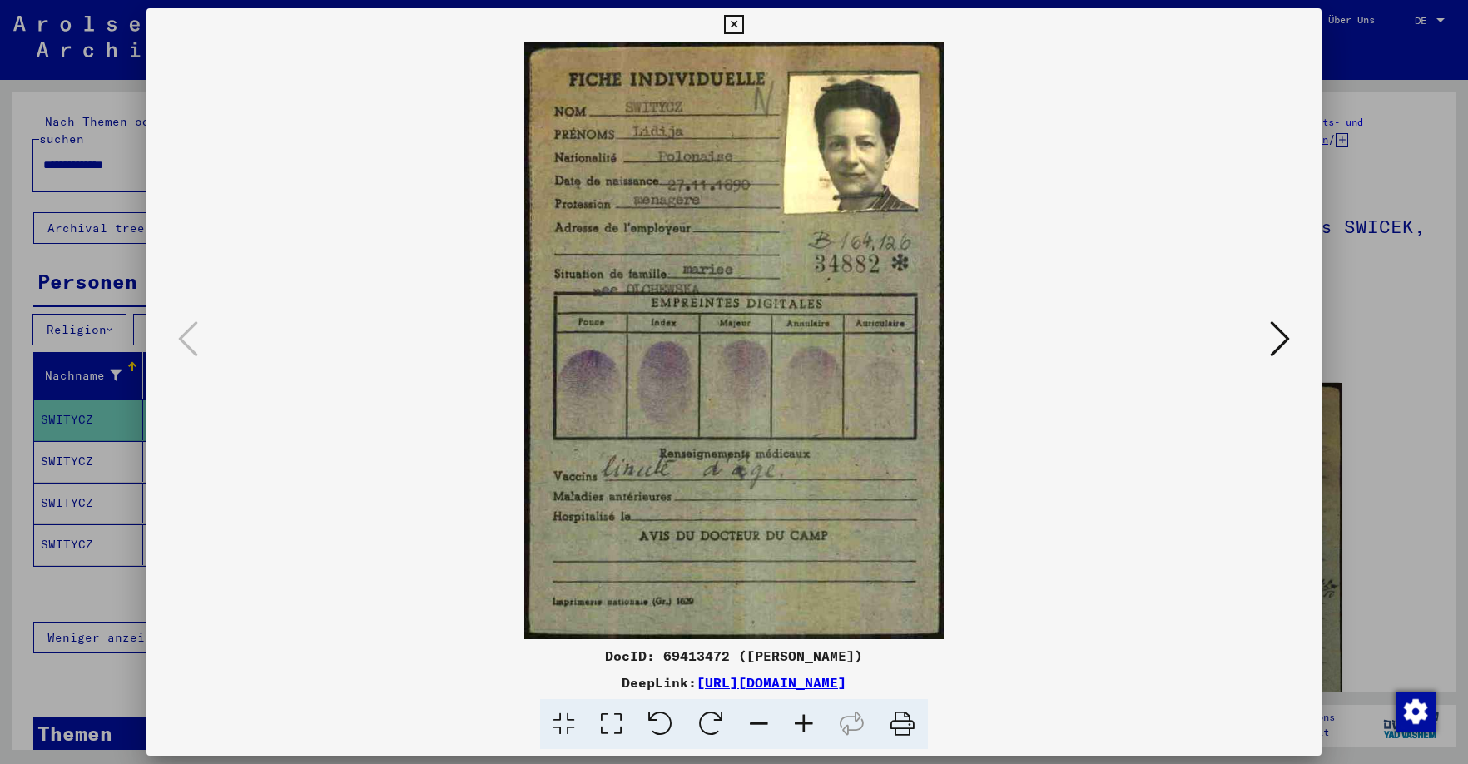
click at [743, 30] on icon at bounding box center [733, 25] width 19 height 20
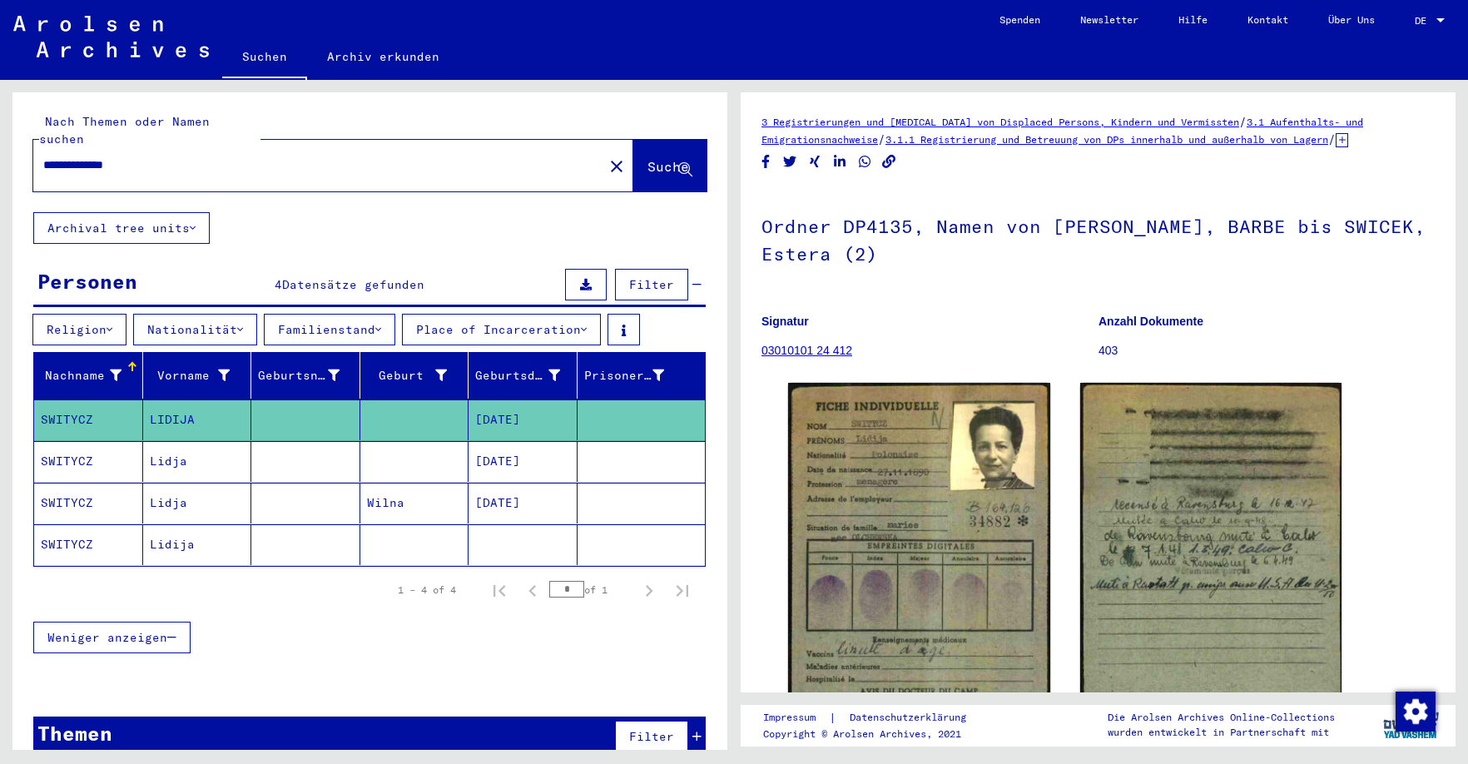
drag, startPoint x: 141, startPoint y: 154, endPoint x: 172, endPoint y: 156, distance: 30.9
click at [141, 156] on input "**********" at bounding box center [318, 164] width 550 height 17
type input "**********"
